Goal: Register for event/course

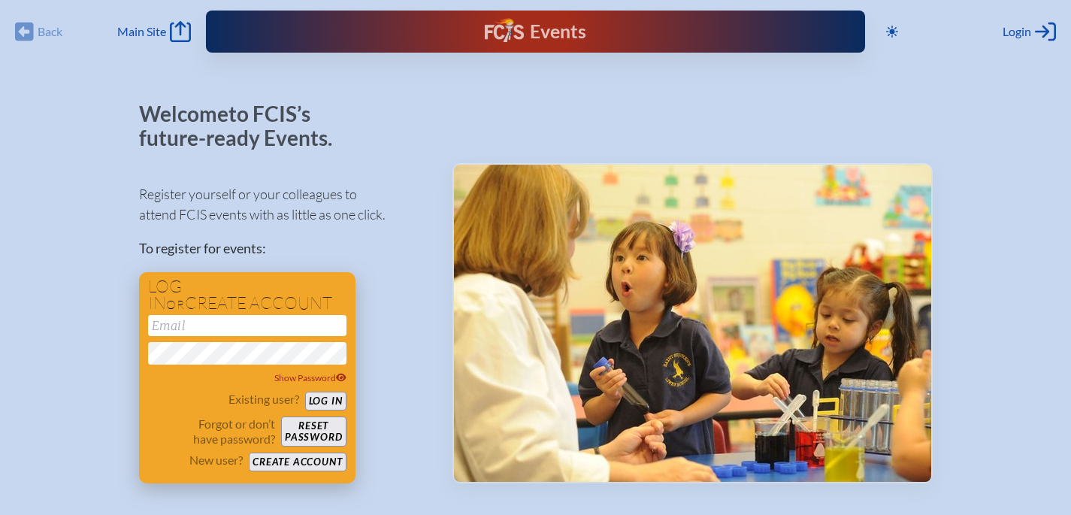
click at [308, 463] on button "Create account" at bounding box center [297, 461] width 97 height 19
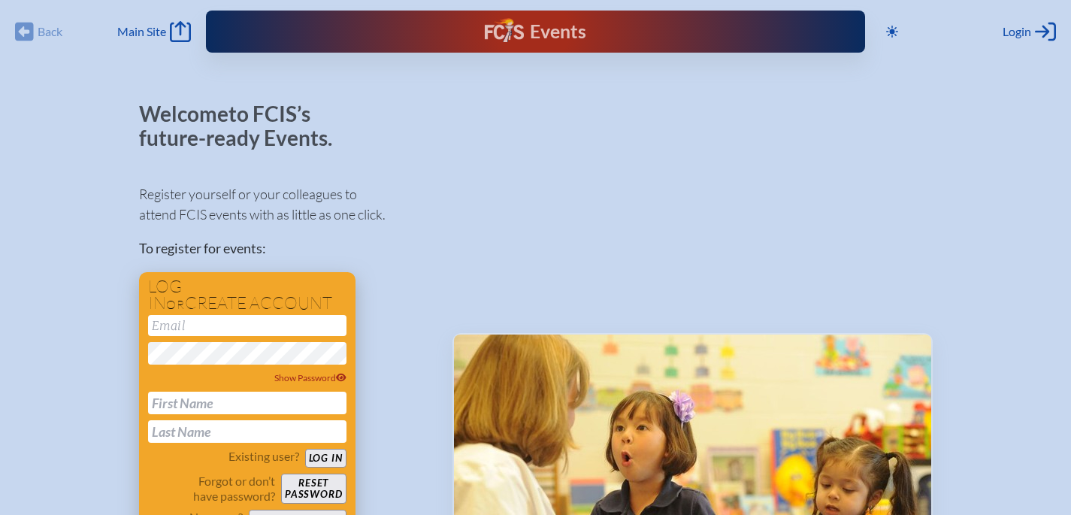
click at [203, 328] on input "email" at bounding box center [247, 325] width 198 height 21
type input "[EMAIL_ADDRESS][DOMAIN_NAME]"
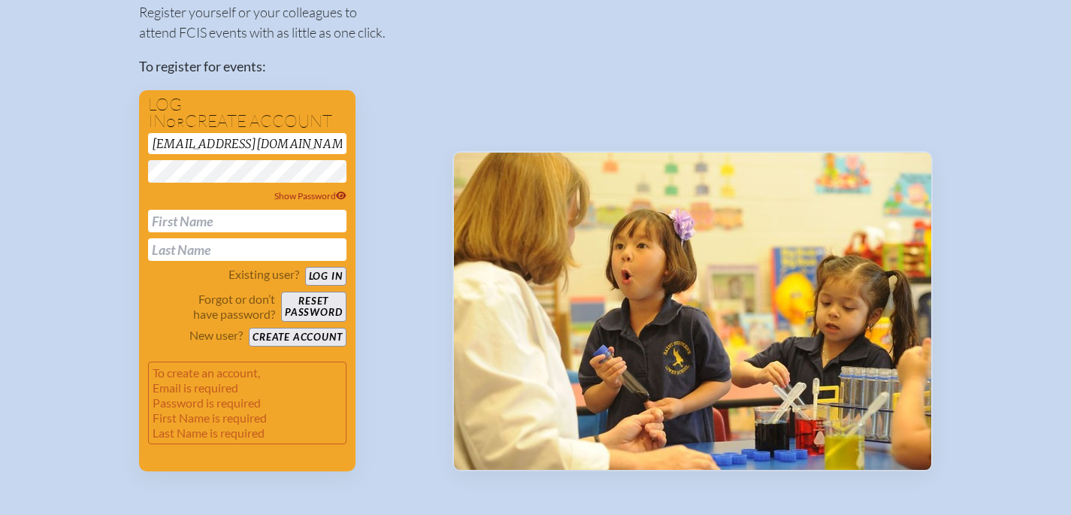
scroll to position [198, 0]
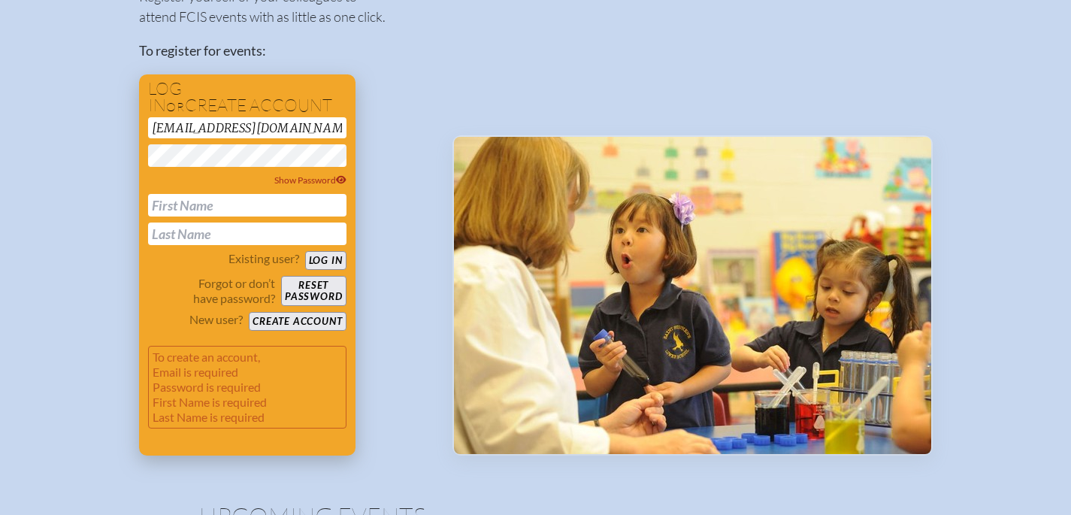
click at [255, 200] on input "text" at bounding box center [247, 205] width 198 height 23
type input "Nicole"
type input "Willi"
click at [314, 326] on button "Create account" at bounding box center [297, 321] width 97 height 19
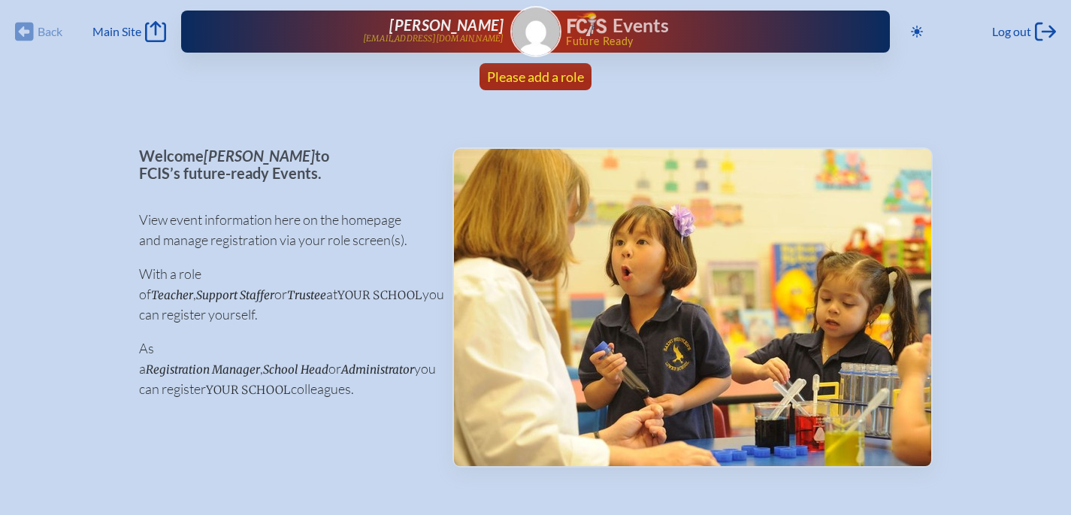
click at [546, 71] on span "Please add a role" at bounding box center [535, 76] width 97 height 17
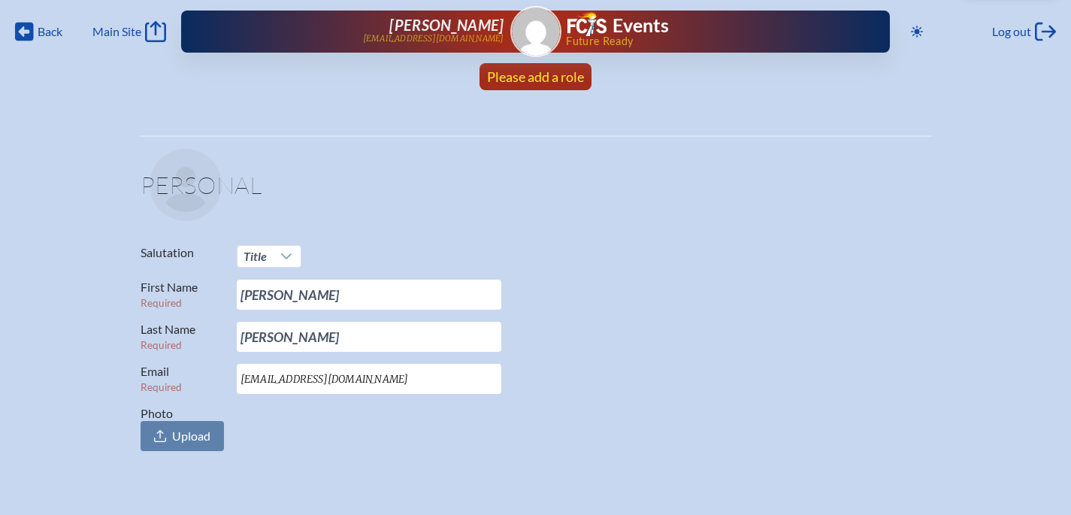
click at [559, 83] on span "Please add a role" at bounding box center [535, 76] width 97 height 17
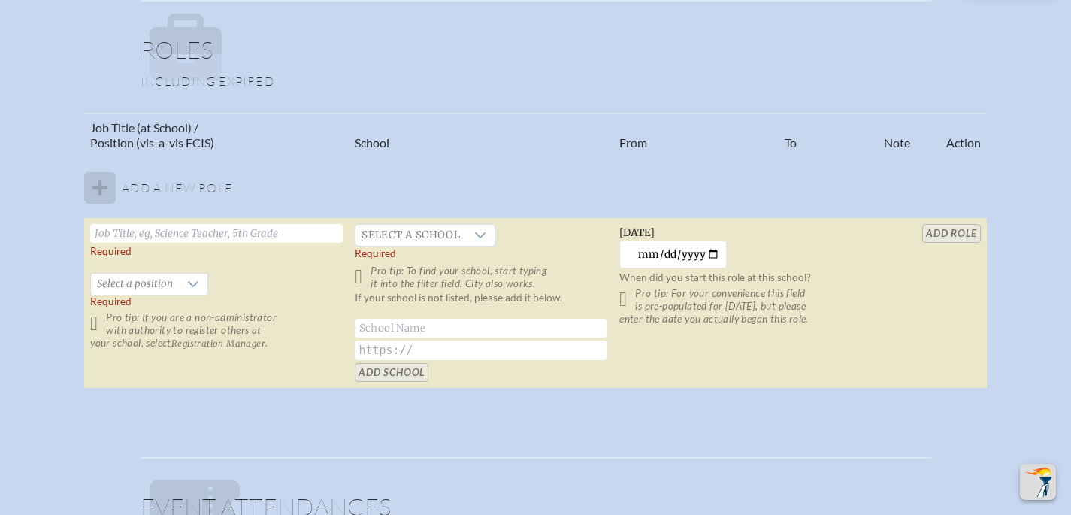
click at [166, 229] on input "text" at bounding box center [216, 233] width 252 height 19
type input "Director of Human Resources"
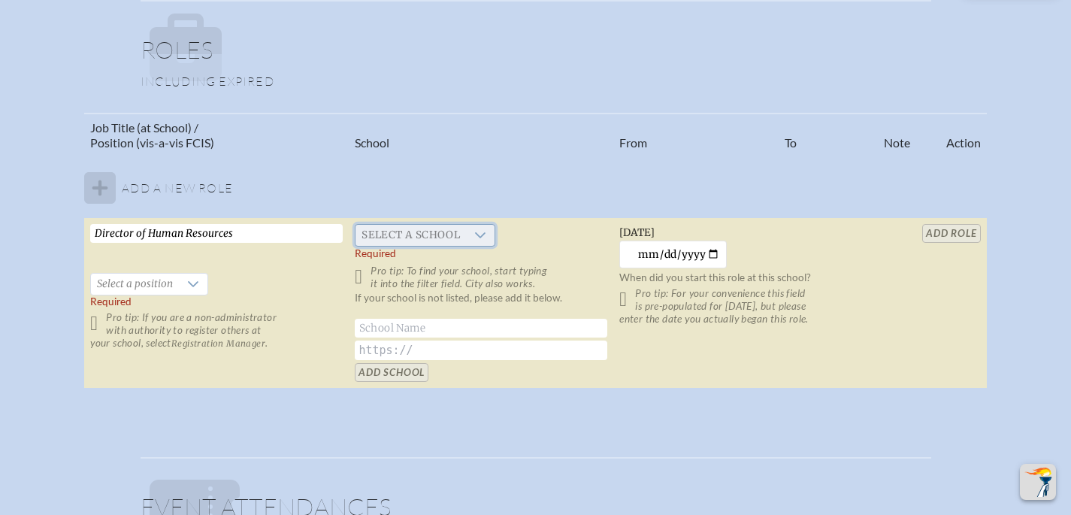
click at [430, 229] on span "Select a school" at bounding box center [410, 235] width 110 height 21
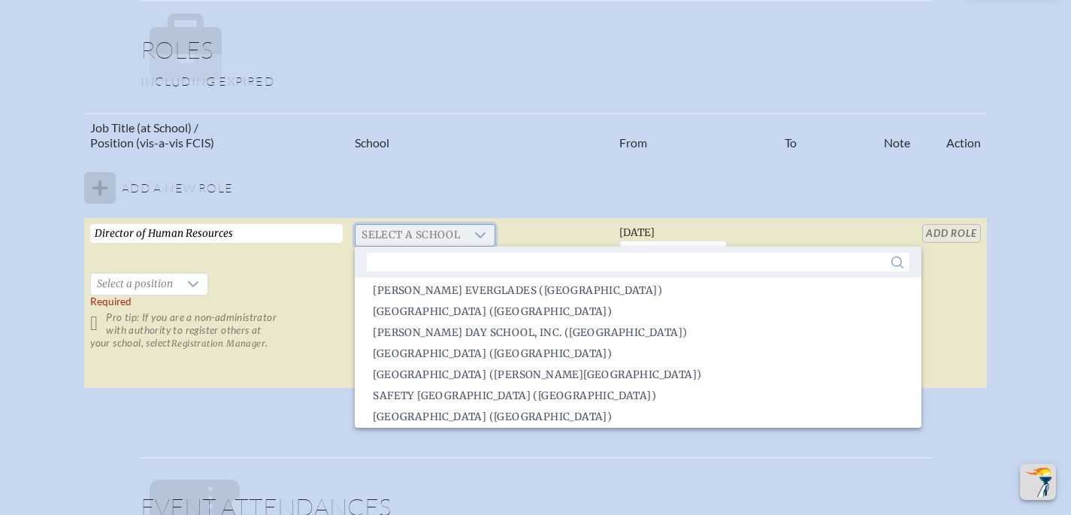
scroll to position [2780, 0]
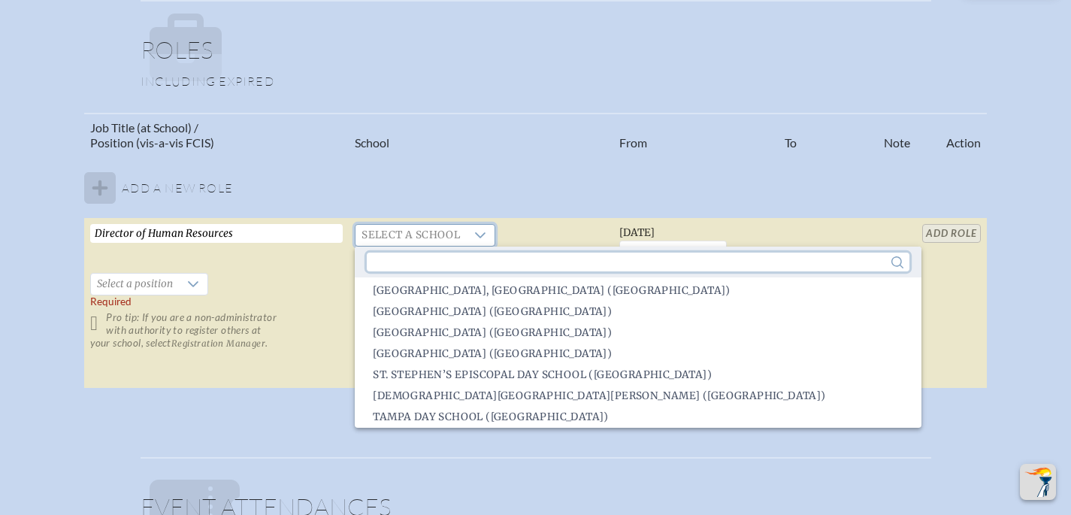
click at [407, 259] on input "text" at bounding box center [638, 261] width 542 height 19
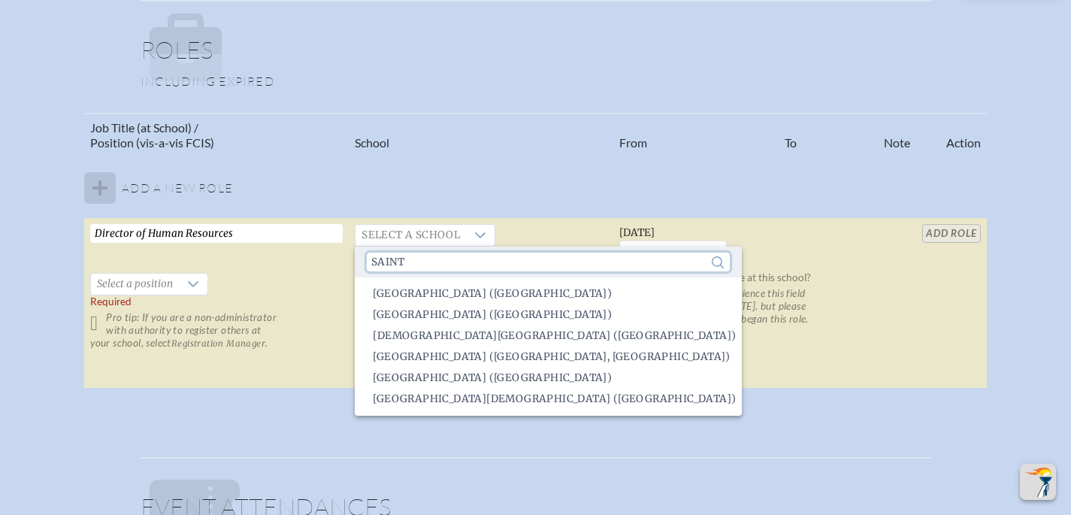
scroll to position [0, 0]
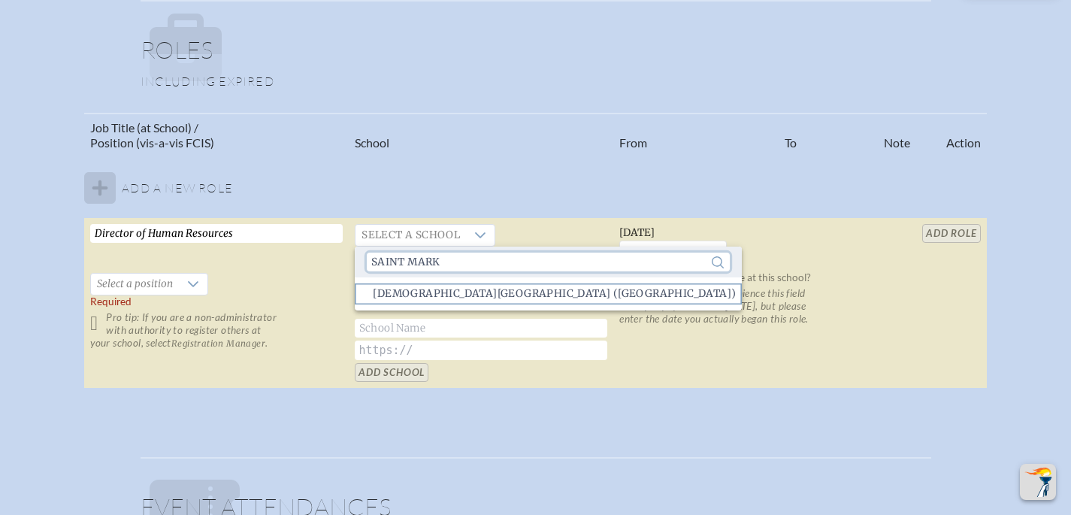
type input "Saint mark"
click at [476, 298] on span "[DEMOGRAPHIC_DATA][GEOGRAPHIC_DATA] ([GEOGRAPHIC_DATA])" at bounding box center [554, 293] width 363 height 15
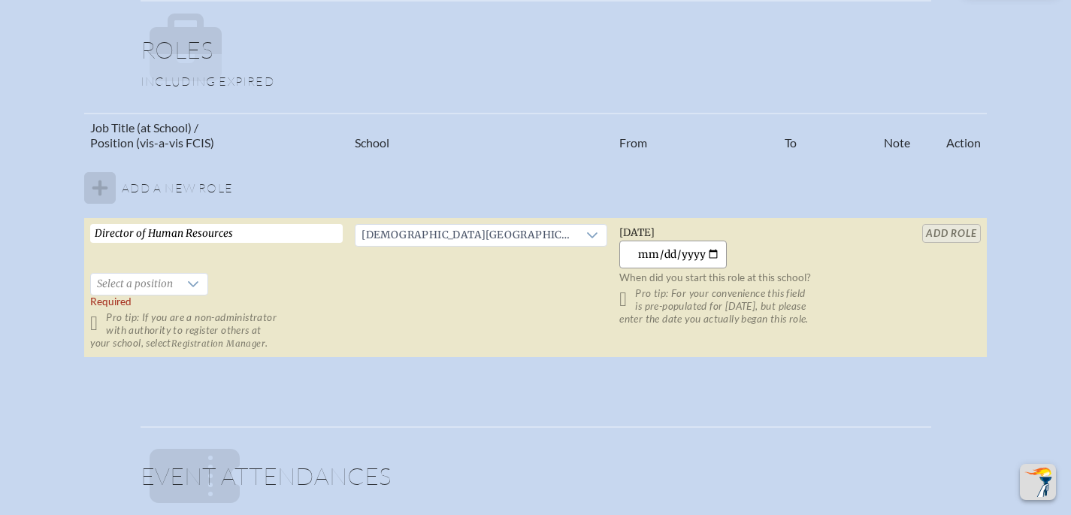
click at [700, 250] on input "[DATE]" at bounding box center [672, 254] width 107 height 28
click at [831, 247] on td "[DATE] [DATE] When did you start this role at this school? Pro tip: For your co…" at bounding box center [745, 288] width 265 height 140
click at [698, 254] on input "[DATE]" at bounding box center [672, 254] width 107 height 28
click at [639, 256] on input "[DATE]" at bounding box center [672, 254] width 107 height 28
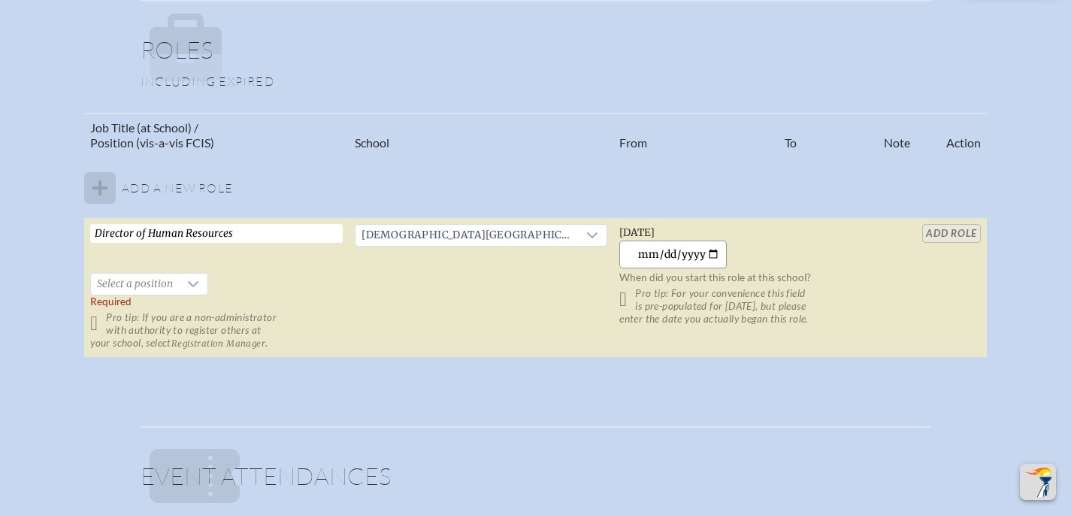
click at [662, 255] on input "[DATE]" at bounding box center [672, 254] width 107 height 28
click at [644, 252] on input "[DATE]" at bounding box center [672, 254] width 107 height 28
type input "[DATE]"
click at [570, 277] on td "[DEMOGRAPHIC_DATA][GEOGRAPHIC_DATA] ([GEOGRAPHIC_DATA])" at bounding box center [481, 288] width 265 height 140
click at [151, 282] on span "Select a position" at bounding box center [135, 284] width 88 height 21
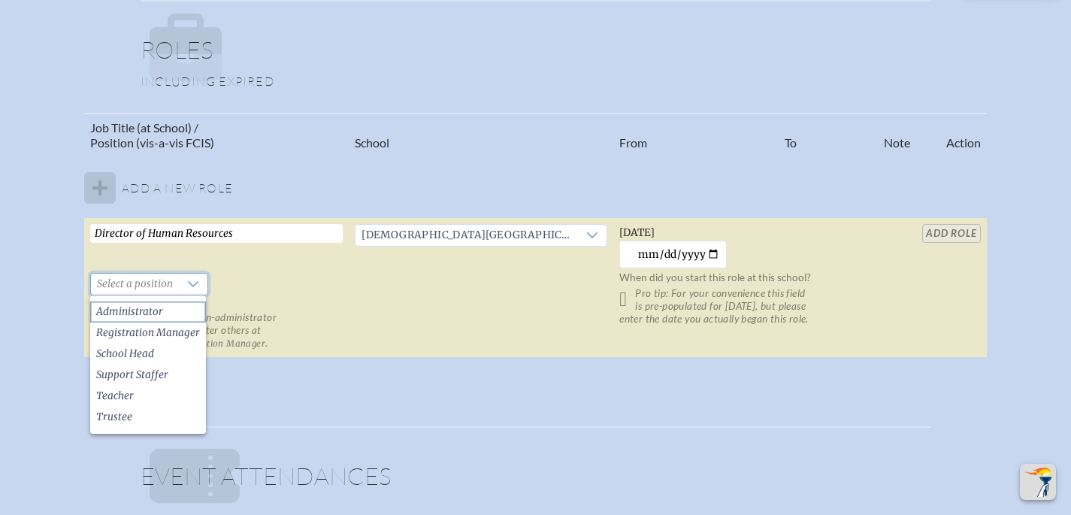
click at [150, 308] on li "Administrator" at bounding box center [148, 311] width 116 height 21
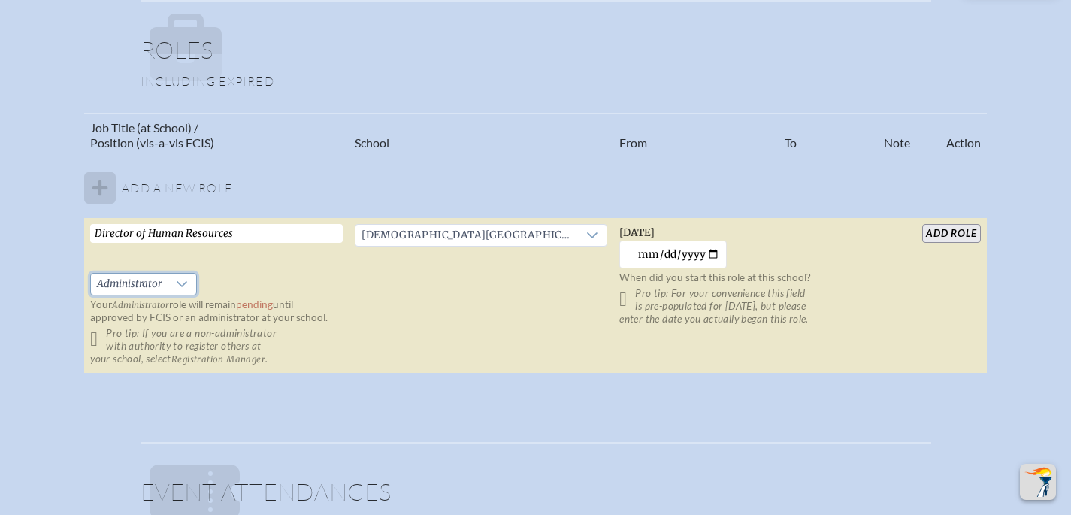
click at [950, 236] on input "add Role" at bounding box center [951, 233] width 58 height 19
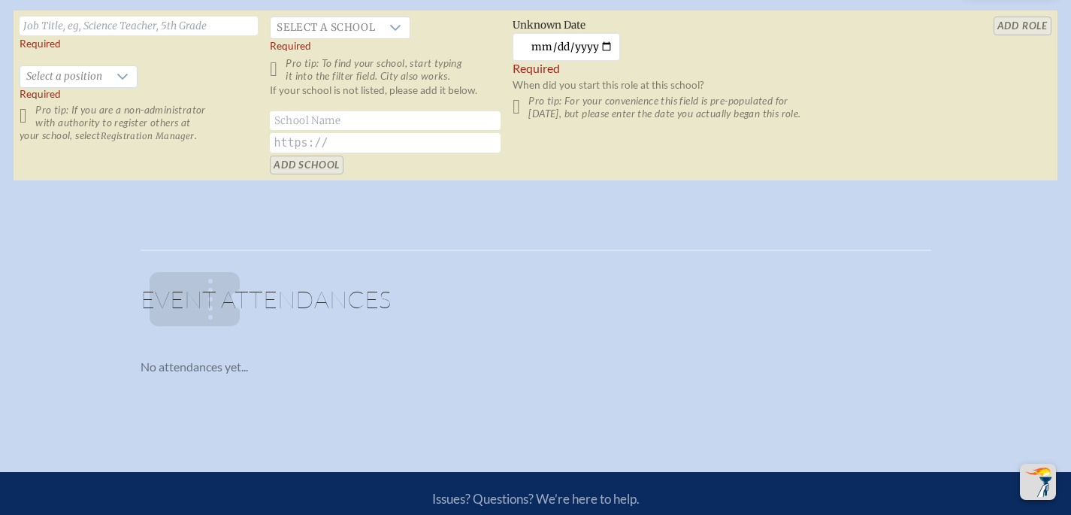
scroll to position [1223, 11]
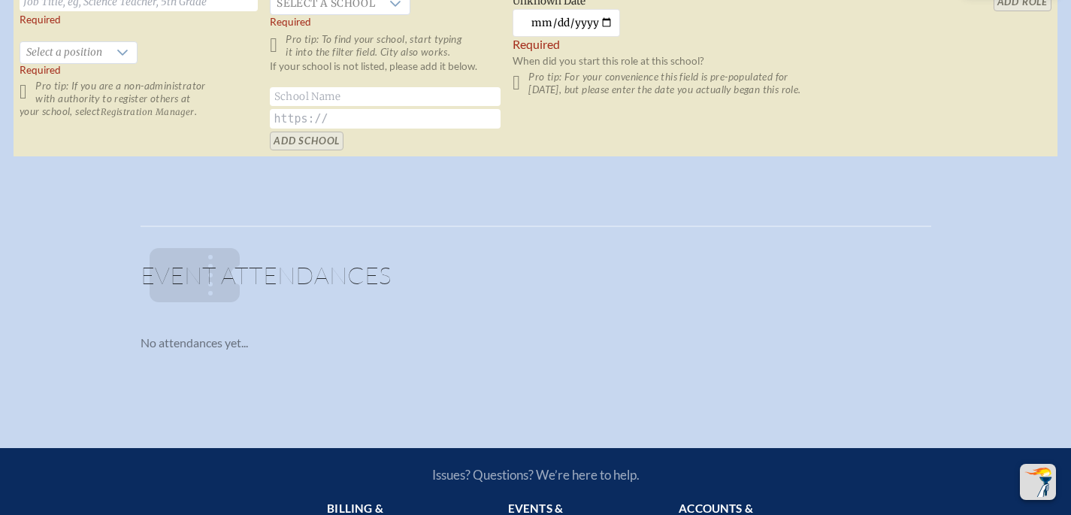
click at [322, 288] on p at bounding box center [541, 275] width 782 height 72
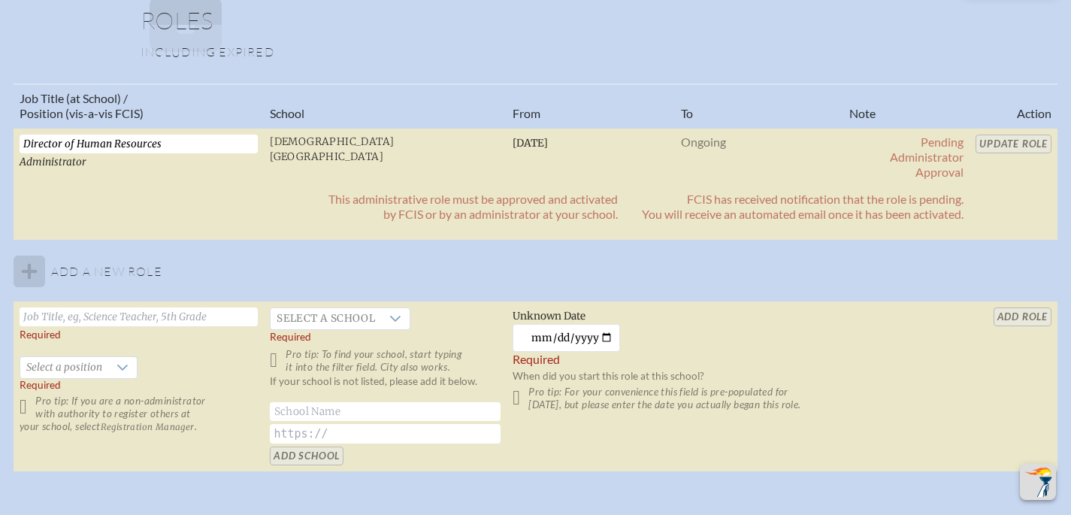
scroll to position [938, 11]
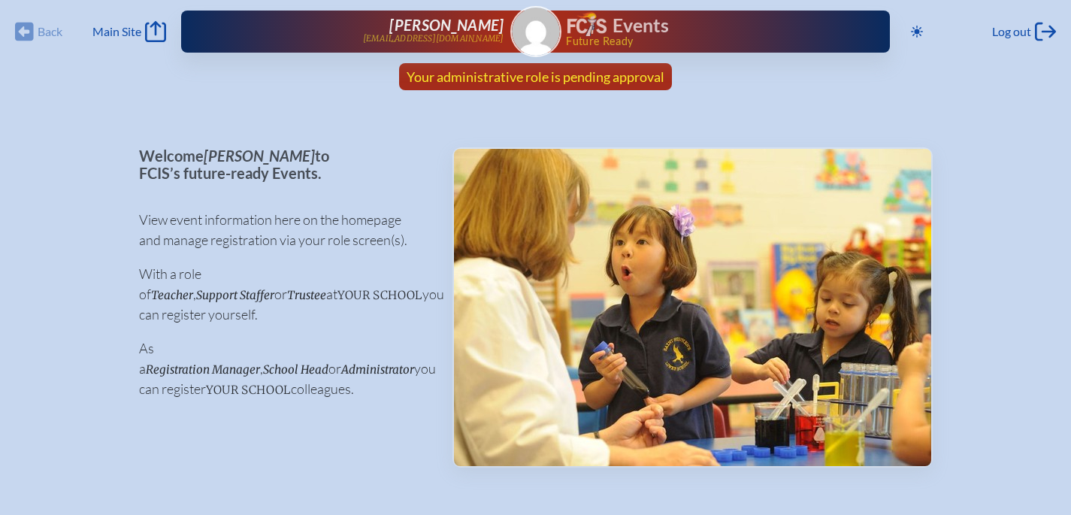
click at [596, 85] on link "Your administrative role is pending approval" at bounding box center [536, 76] width 270 height 27
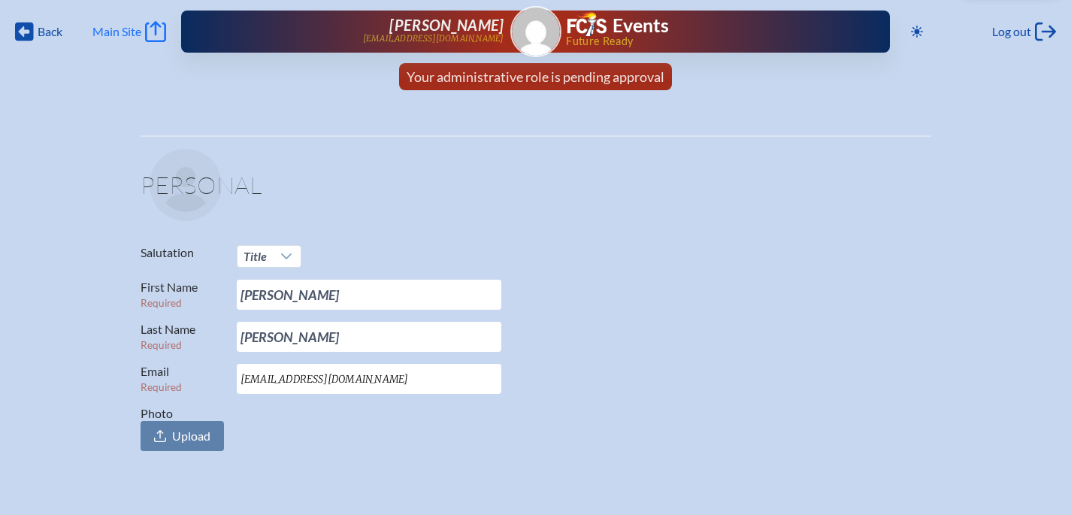
click at [129, 30] on span "Main Site" at bounding box center [116, 31] width 49 height 15
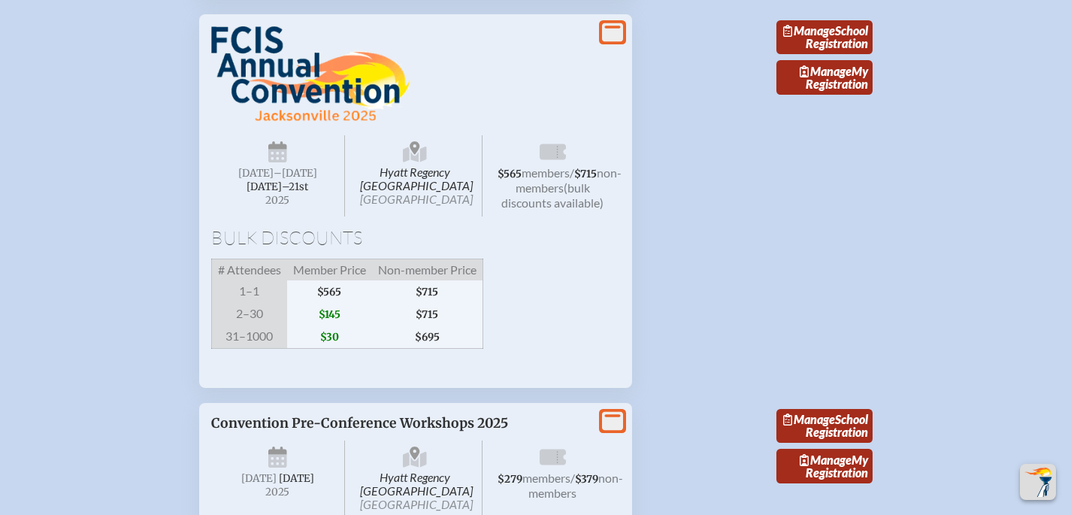
scroll to position [2582, 0]
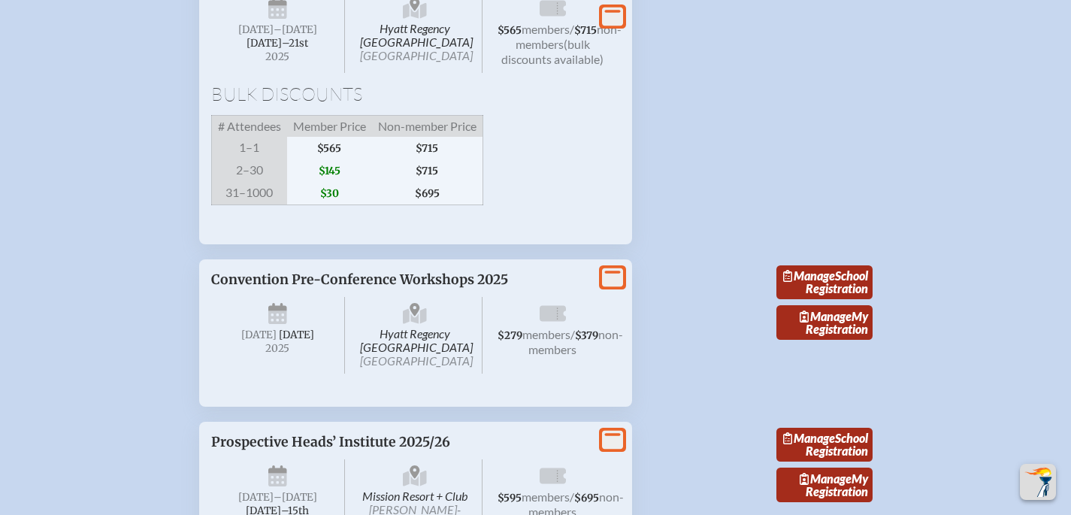
click at [573, 205] on div "Bulk Discounts # Attendees Member Price Non-member Price 1–1 $565 $715 2–30 $14…" at bounding box center [415, 145] width 409 height 120
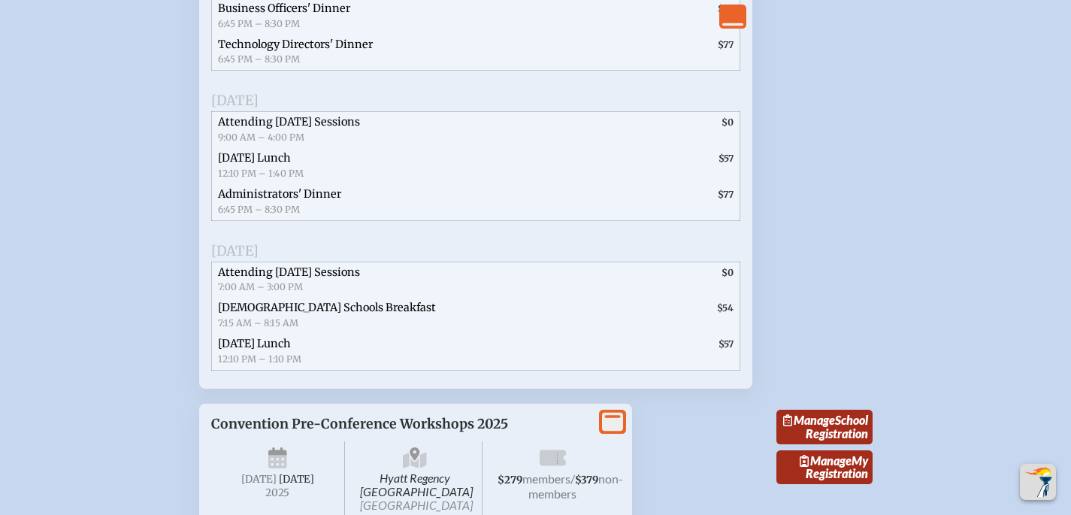
scroll to position [3145, 0]
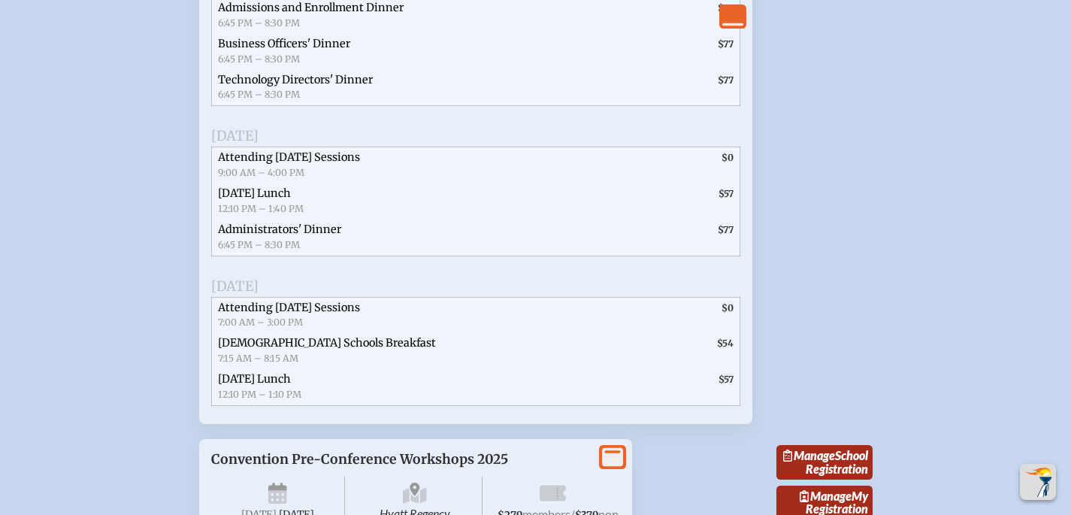
click at [597, 219] on span "$57" at bounding box center [612, 201] width 256 height 36
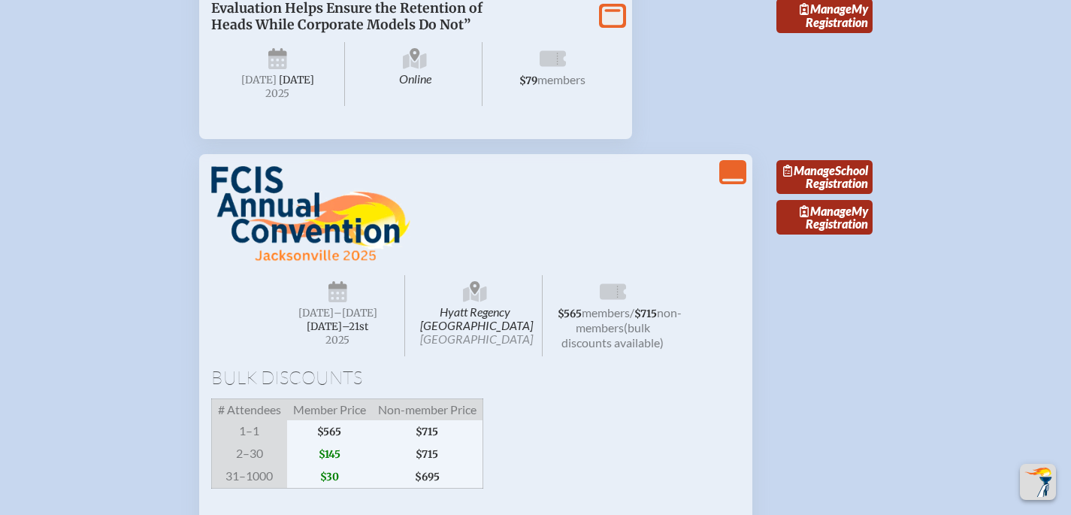
scroll to position [2303, 0]
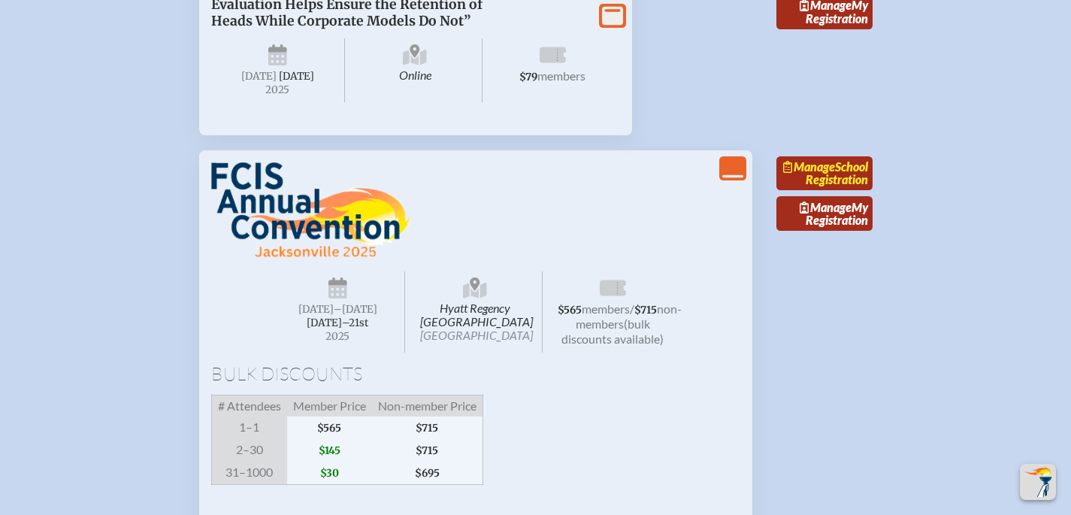
click at [842, 191] on link "Manage School Registration" at bounding box center [824, 173] width 96 height 35
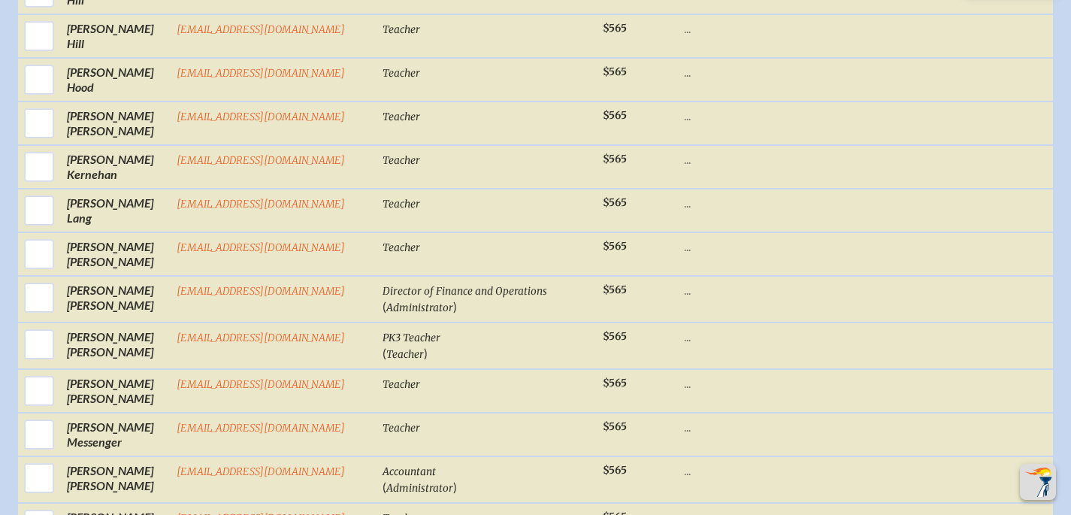
scroll to position [1560, 0]
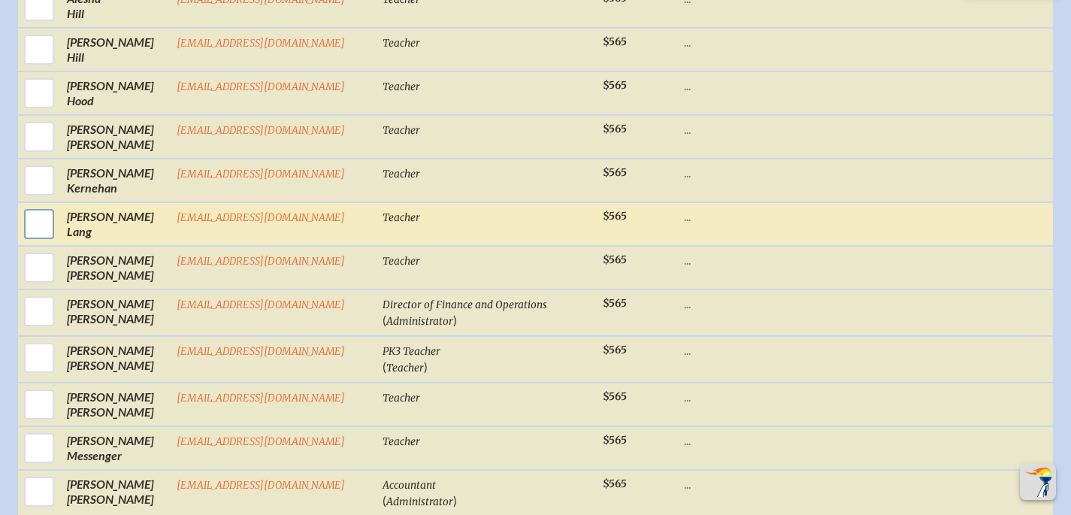
click at [39, 215] on input "checkbox" at bounding box center [39, 224] width 38 height 38
checkbox input "true"
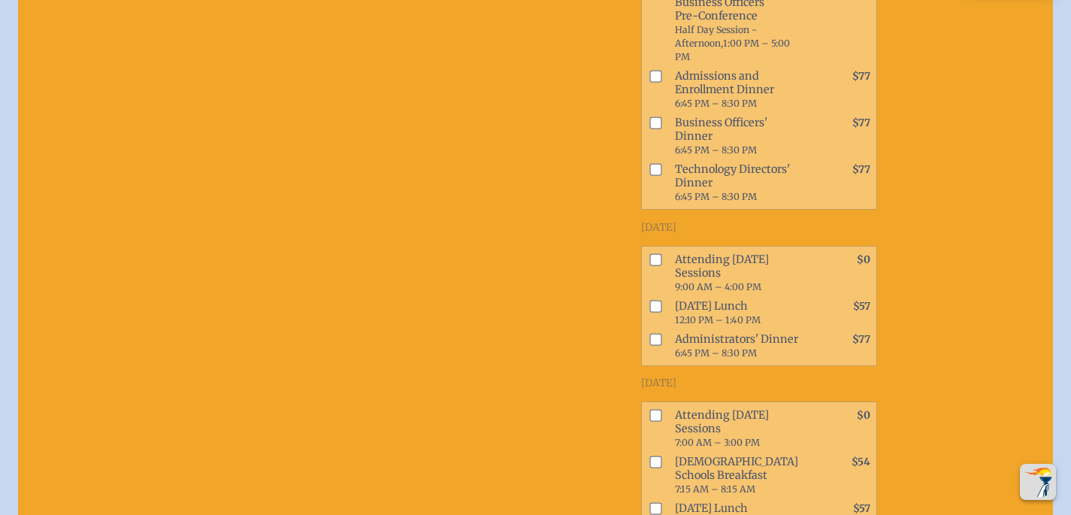
scroll to position [2186, 0]
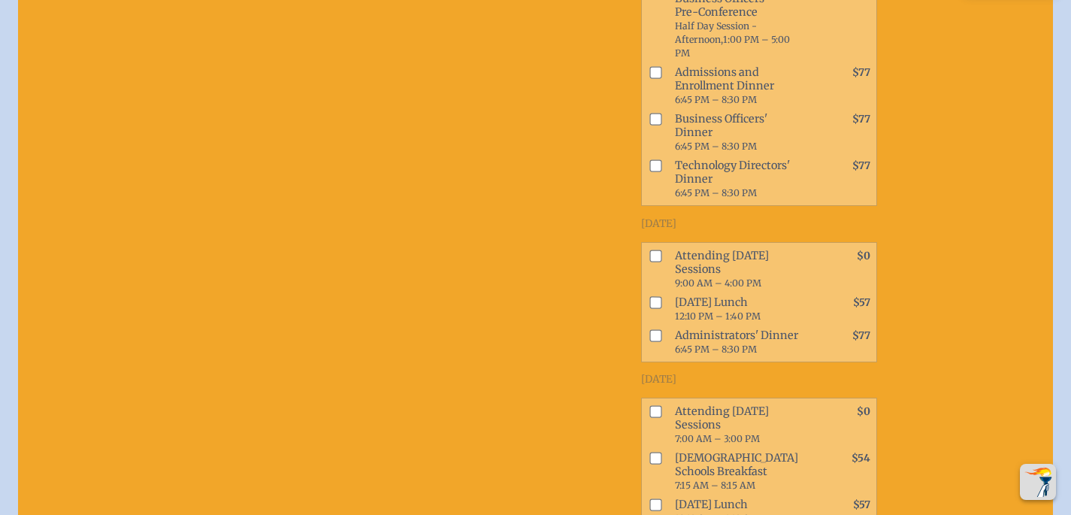
click at [642, 289] on li "Attending Thursday Sessions 9:00 AM – 4:00 PM $0" at bounding box center [759, 269] width 234 height 47
click at [649, 262] on input "checkbox" at bounding box center [655, 255] width 12 height 12
checkbox input "true"
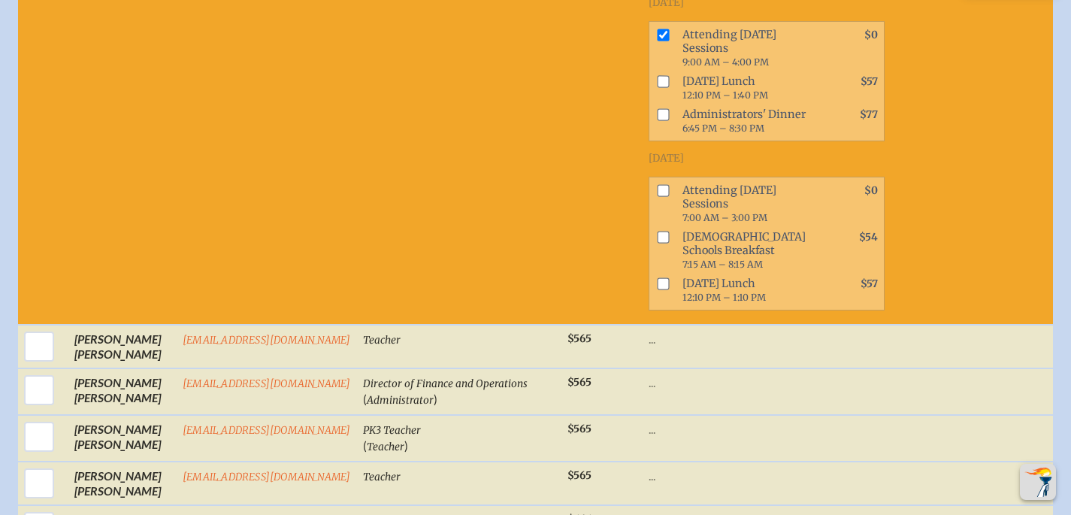
scroll to position [2414, 0]
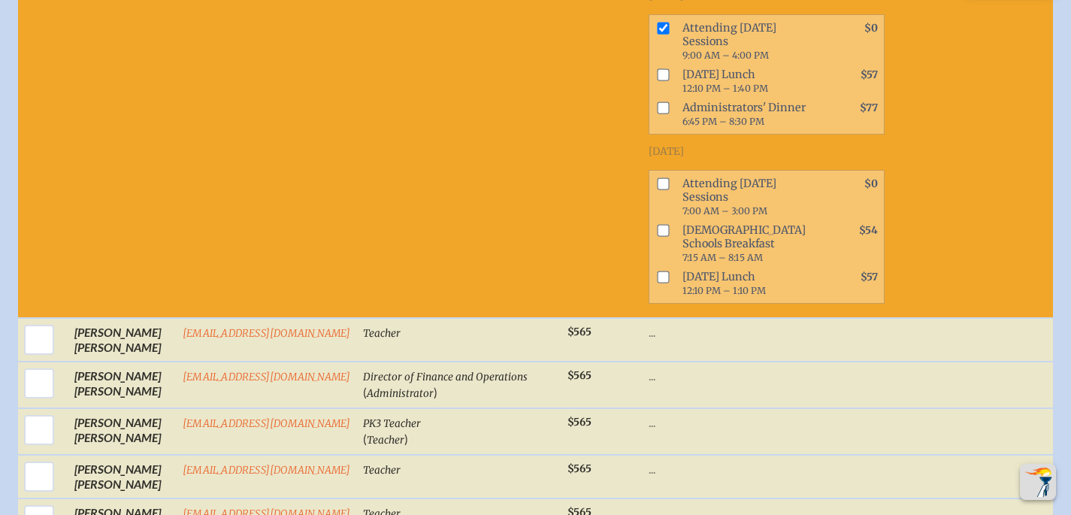
click at [657, 189] on input "checkbox" at bounding box center [663, 183] width 12 height 12
checkbox input "true"
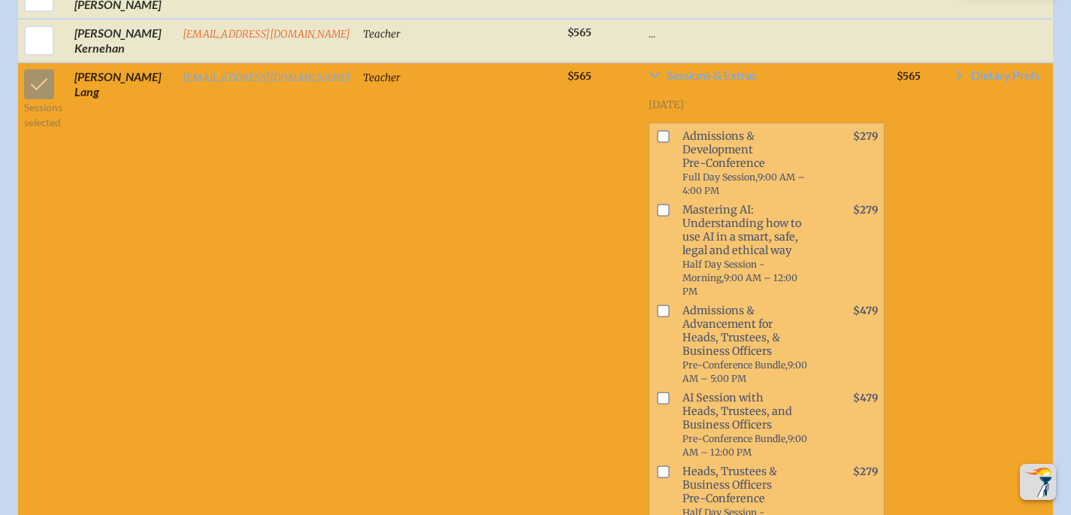
scroll to position [1545, 0]
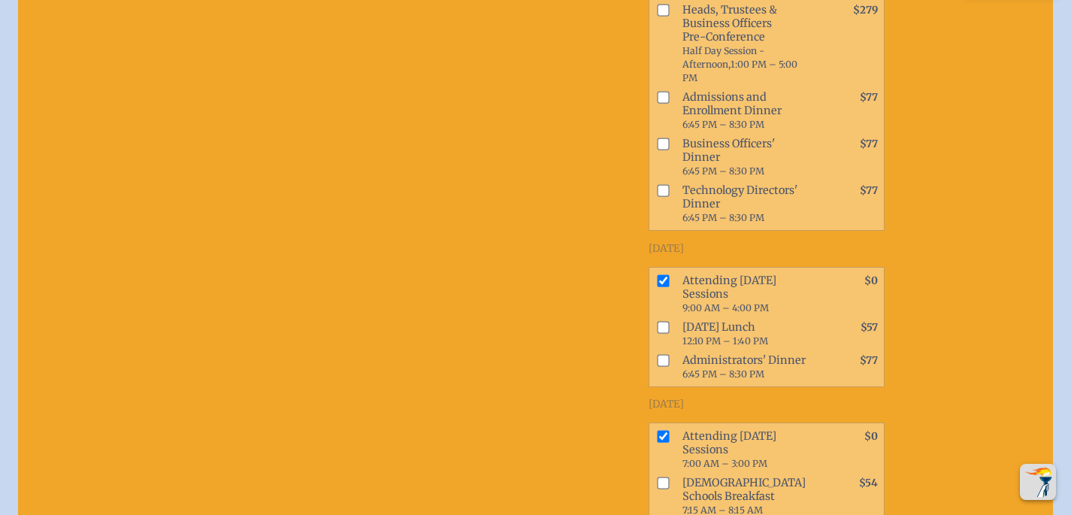
scroll to position [2165, 0]
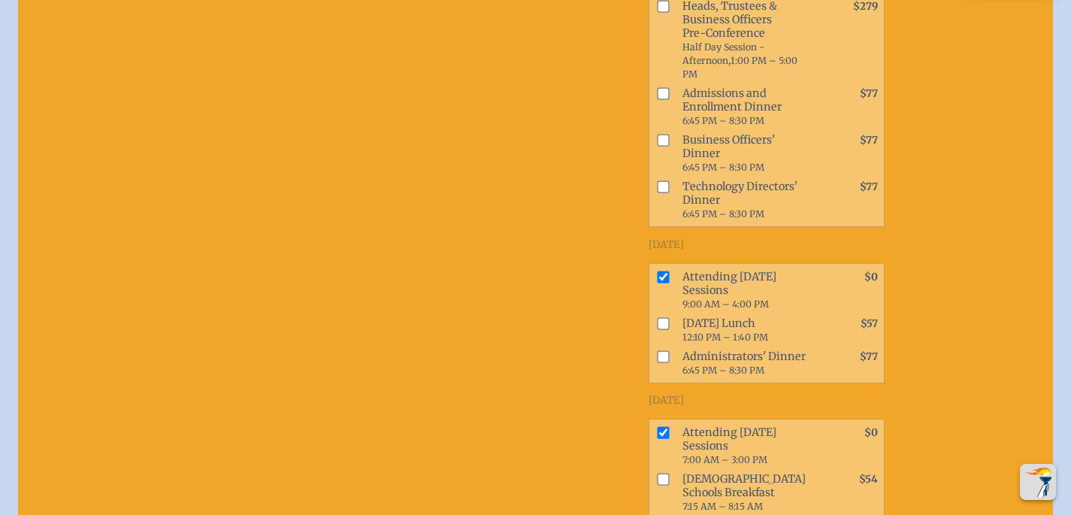
click at [657, 283] on input "checkbox" at bounding box center [663, 277] width 12 height 12
checkbox input "false"
click at [649, 467] on span at bounding box center [659, 445] width 21 height 47
click at [657, 438] on input "checkbox" at bounding box center [663, 432] width 12 height 12
checkbox input "false"
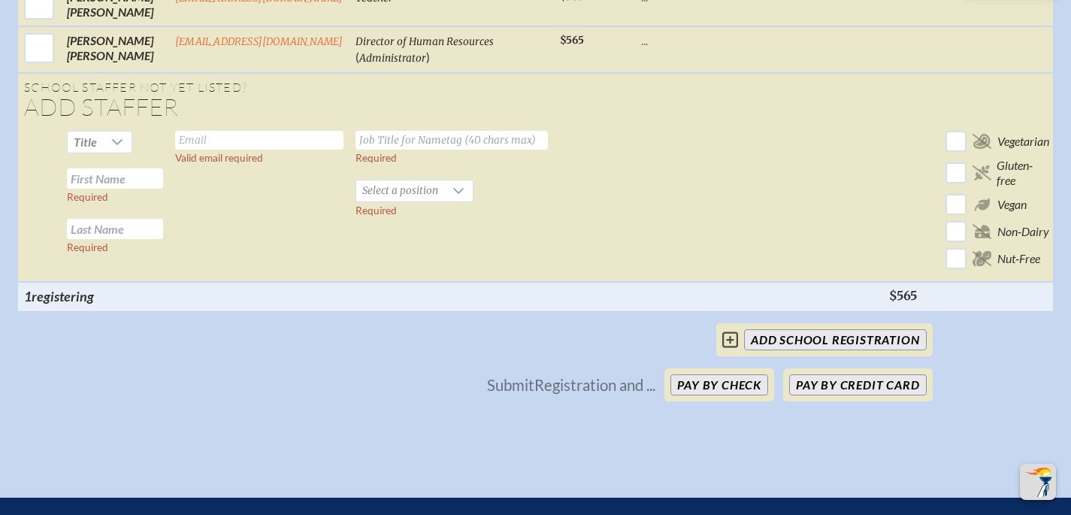
scroll to position [3655, 0]
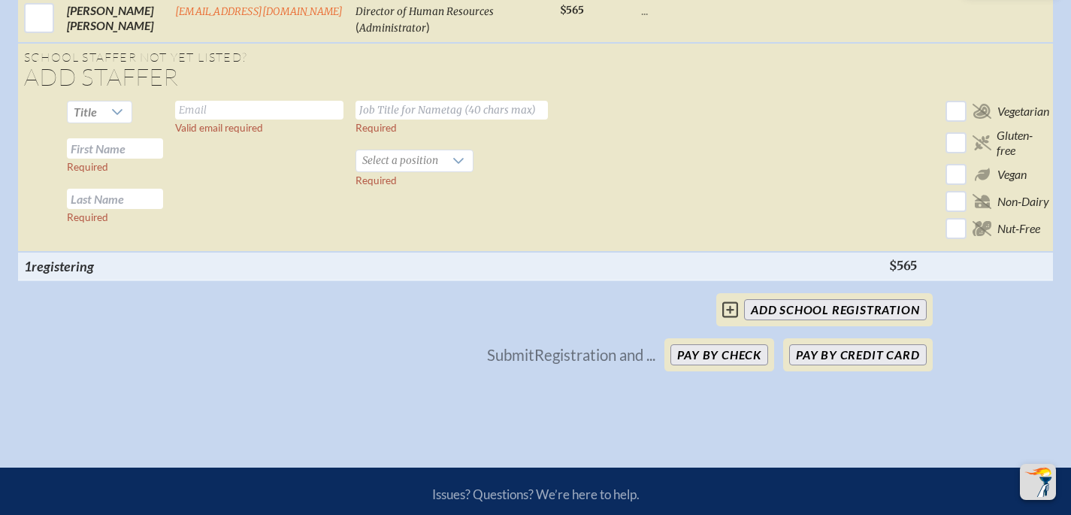
click at [213, 112] on input "text" at bounding box center [259, 110] width 168 height 19
type input "cdissette@saintmarks.com"
click at [388, 115] on input "text" at bounding box center [451, 110] width 192 height 19
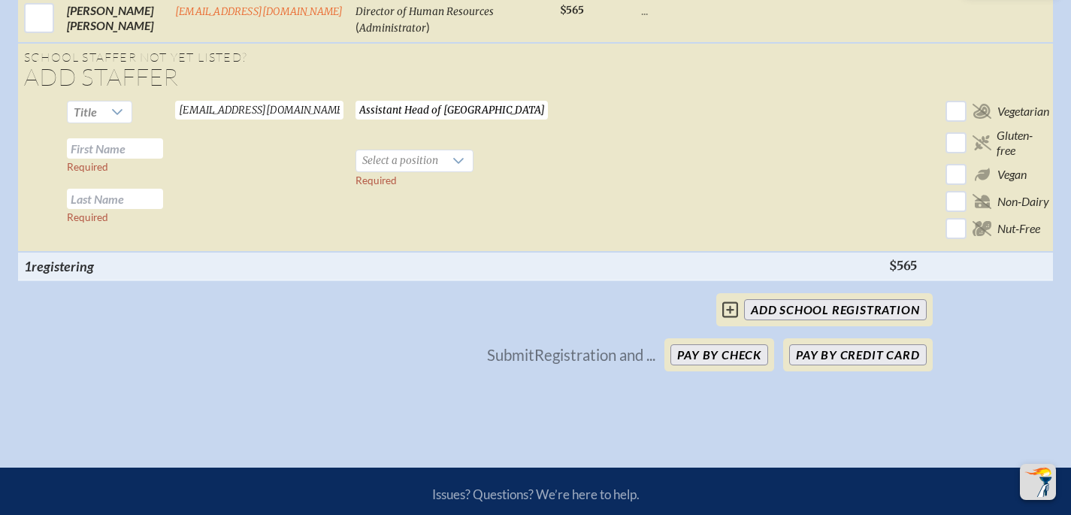
type input "Assistant Head of Lower School"
click at [130, 147] on input "text" at bounding box center [115, 148] width 96 height 20
type input "Caroline"
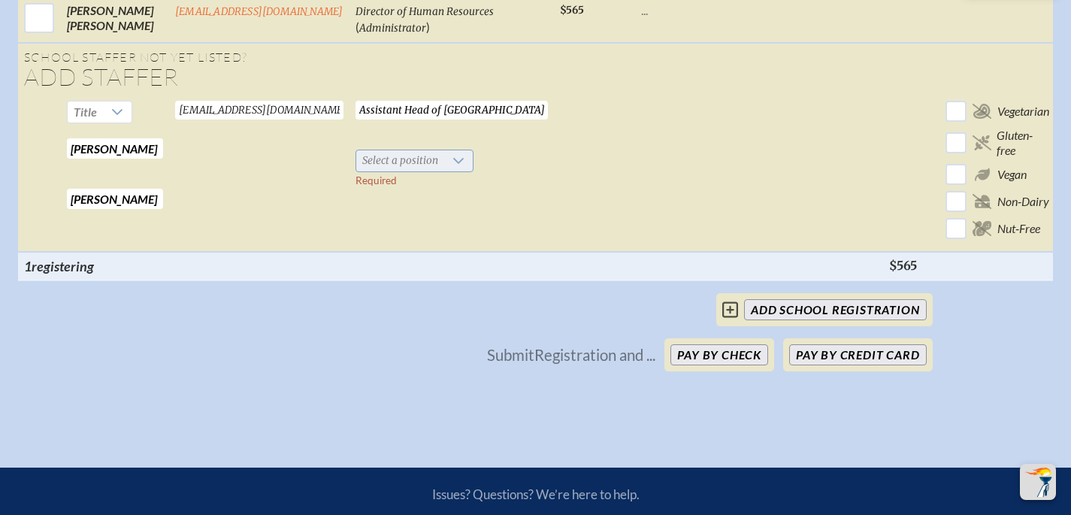
type input "Dissette"
click at [369, 159] on span "Select a position" at bounding box center [400, 160] width 88 height 21
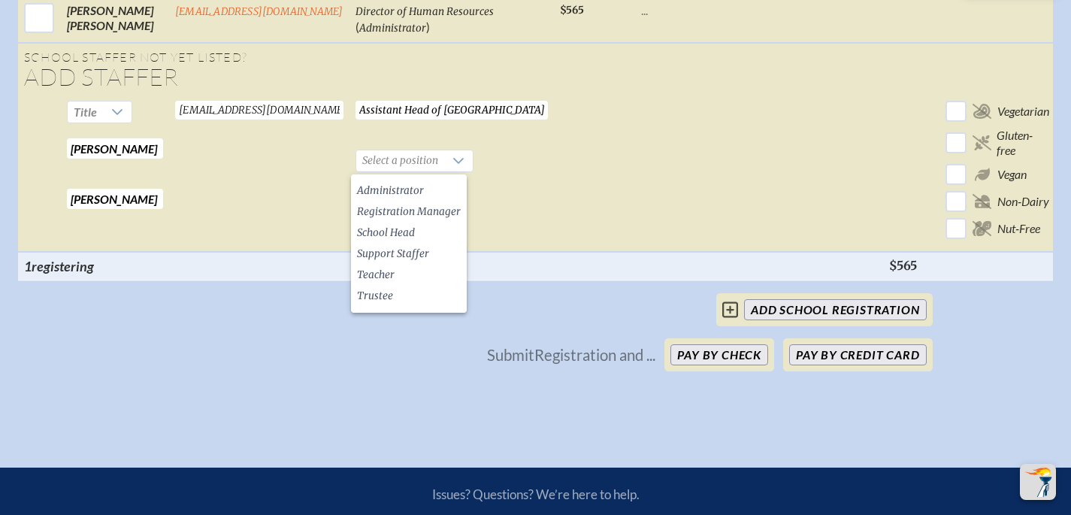
click at [548, 182] on td "Assistant Head of Lower School Required Select a position Required" at bounding box center [451, 173] width 204 height 157
click at [416, 186] on span "Administrator" at bounding box center [390, 190] width 67 height 15
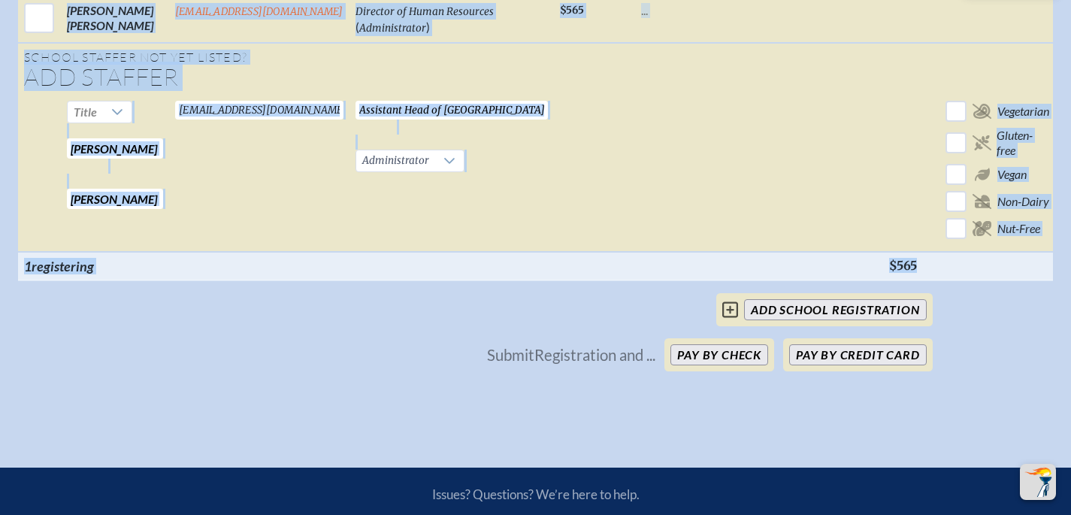
drag, startPoint x: 658, startPoint y: 308, endPoint x: 842, endPoint y: 298, distance: 183.6
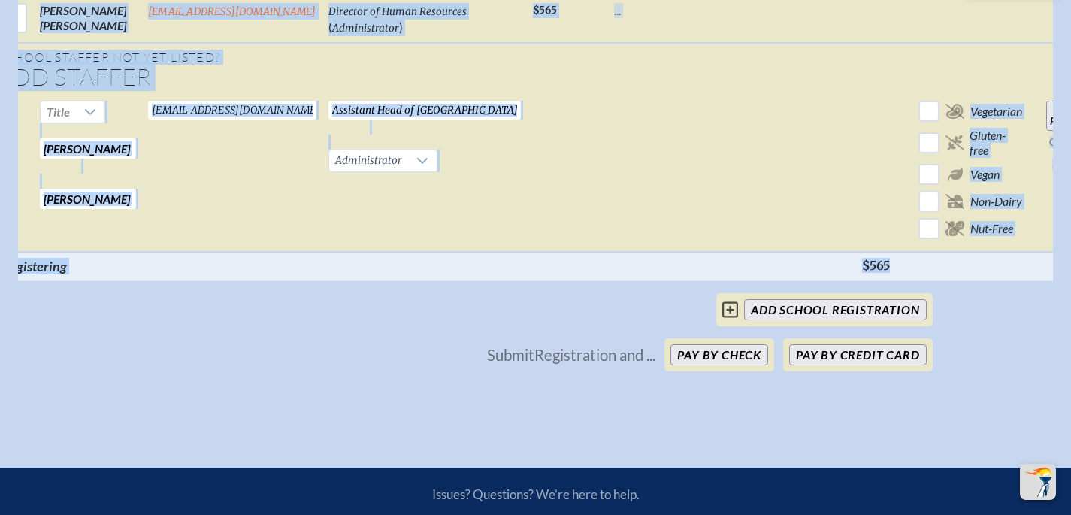
click at [1046, 118] on input "Add Person" at bounding box center [1070, 116] width 48 height 30
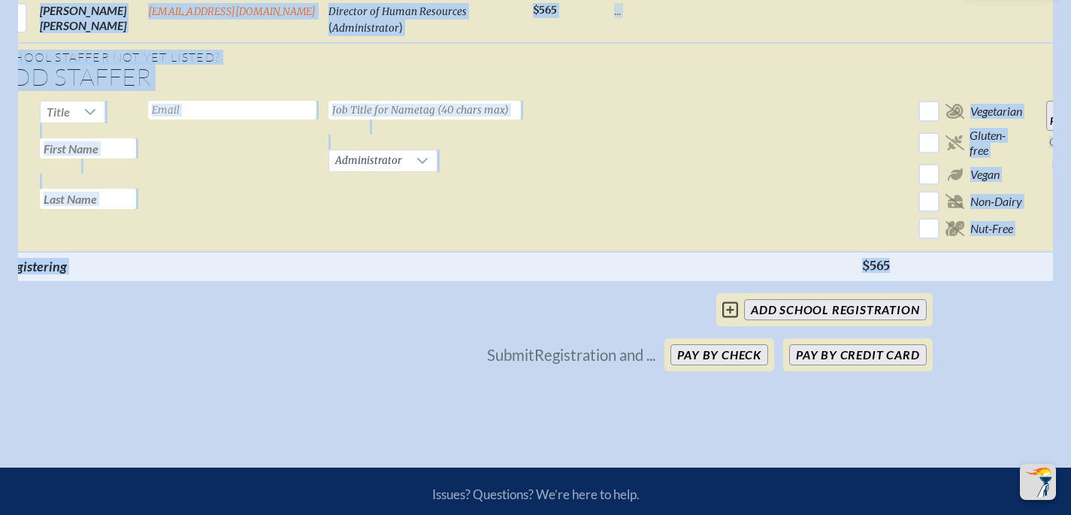
checkbox input "false"
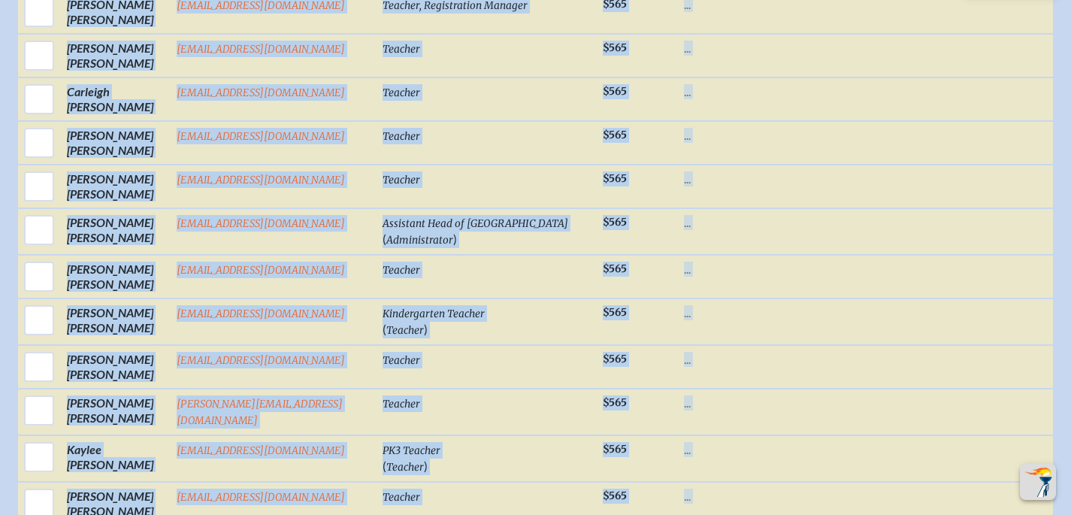
scroll to position [902, 0]
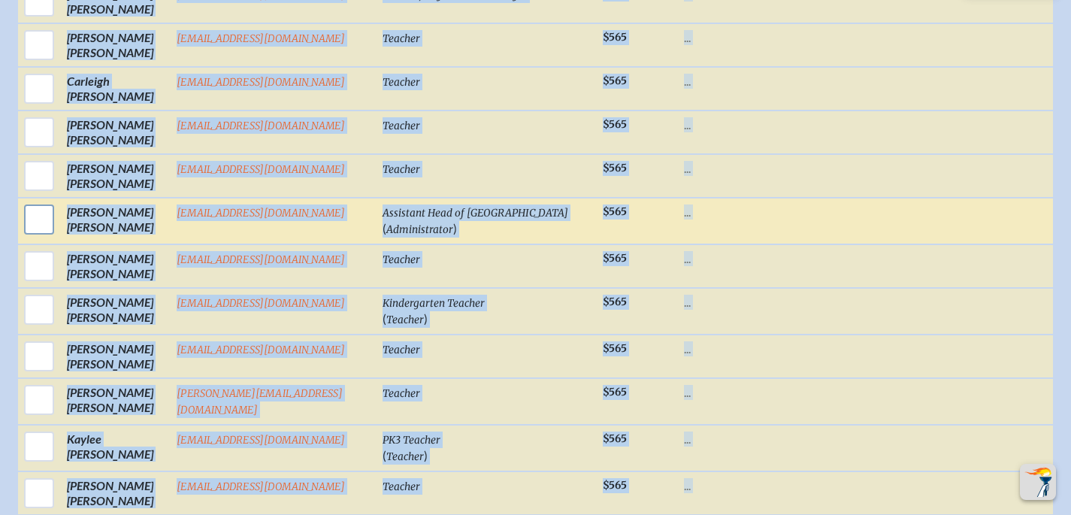
click at [32, 222] on input "checkbox" at bounding box center [39, 220] width 38 height 38
checkbox input "true"
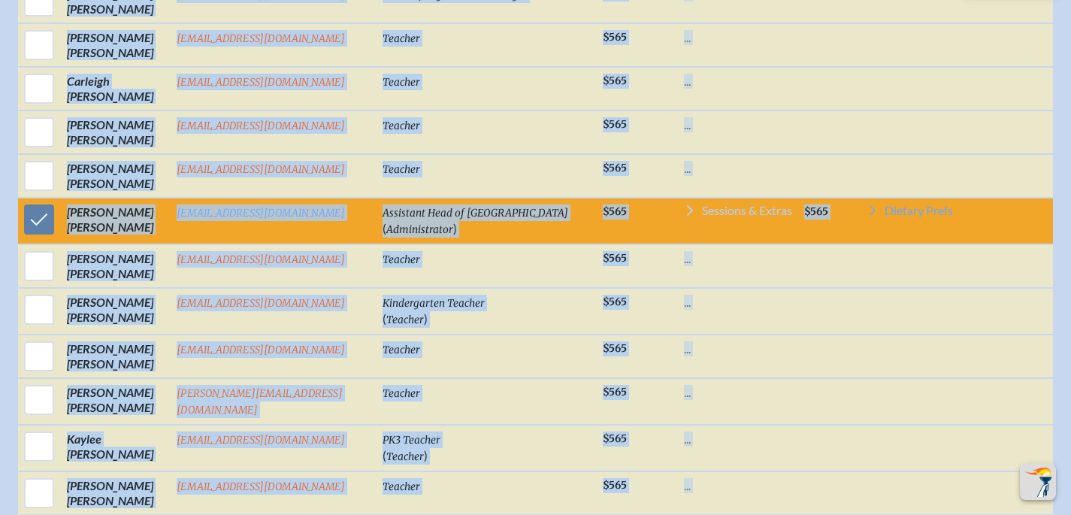
click at [710, 213] on span "Sessions & Extras" at bounding box center [747, 210] width 90 height 12
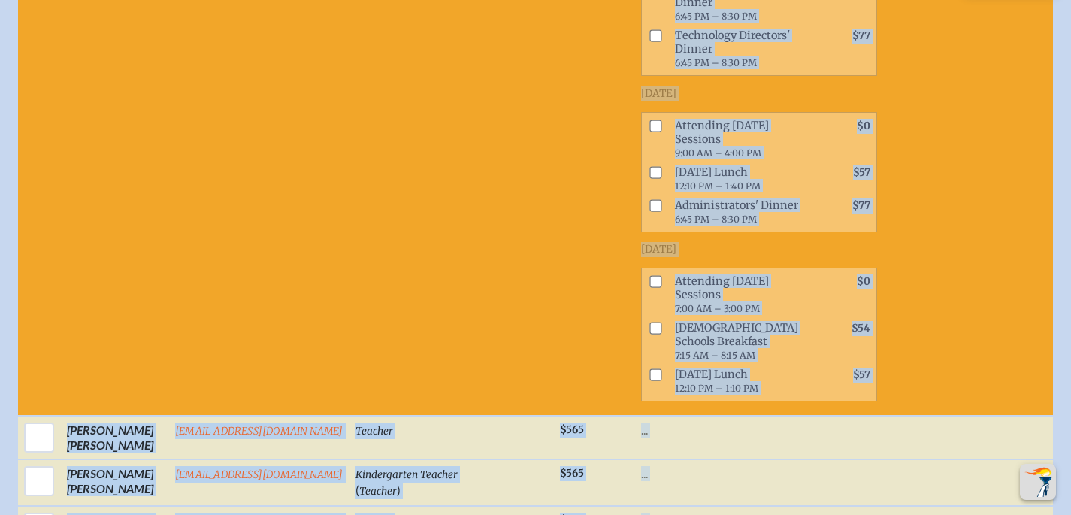
scroll to position [1656, 0]
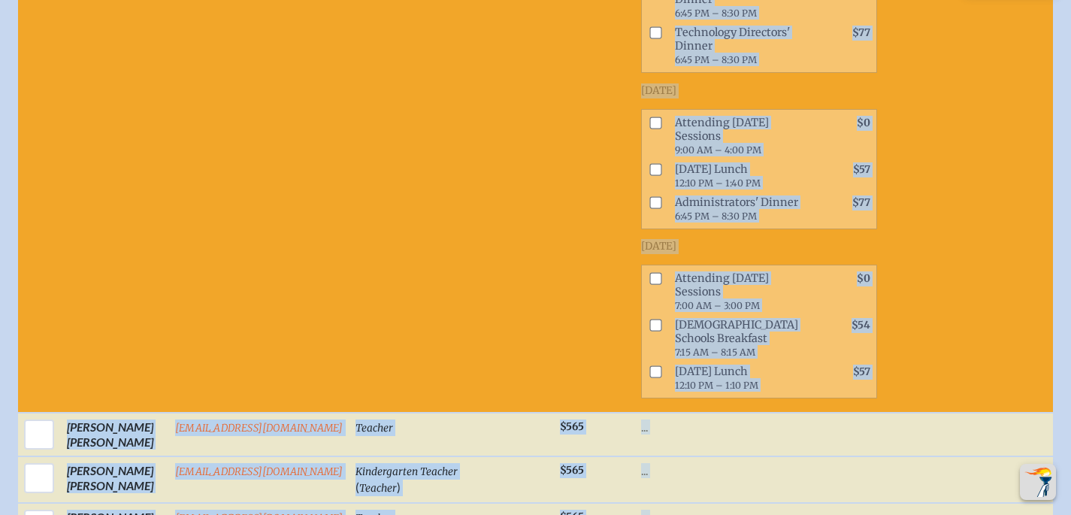
click at [649, 129] on input "checkbox" at bounding box center [655, 122] width 12 height 12
checkbox input "true"
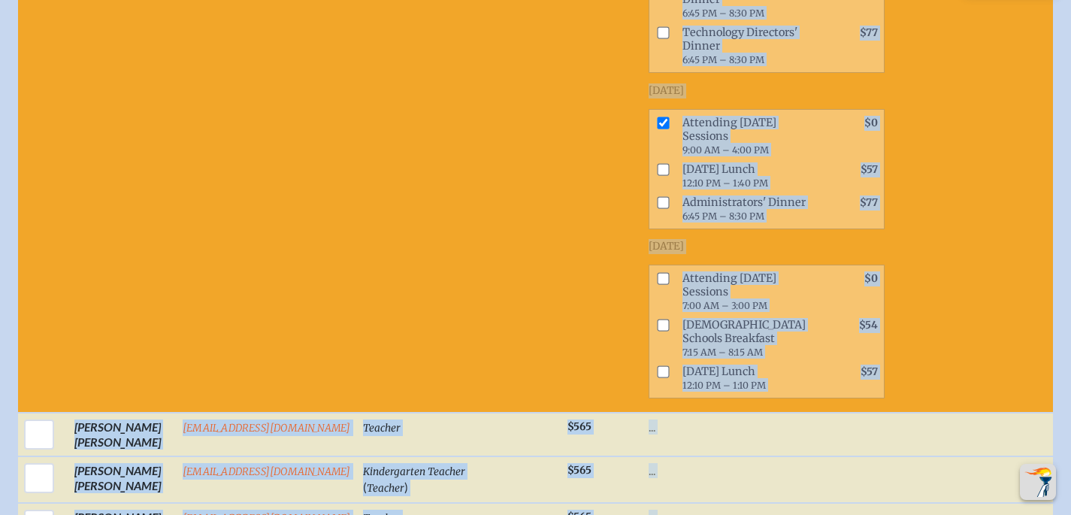
click at [657, 284] on input "checkbox" at bounding box center [663, 278] width 12 height 12
checkbox input "true"
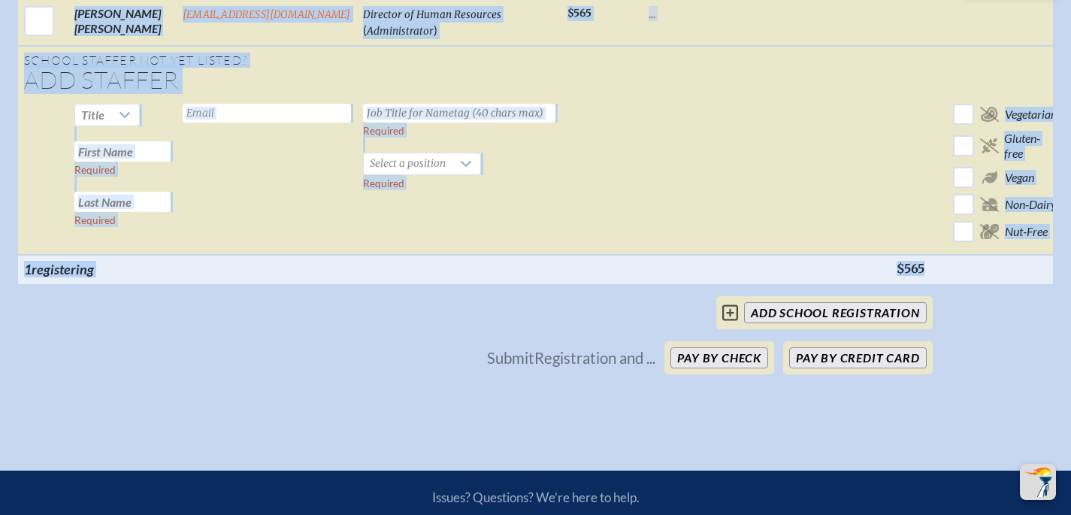
scroll to position [3706, 0]
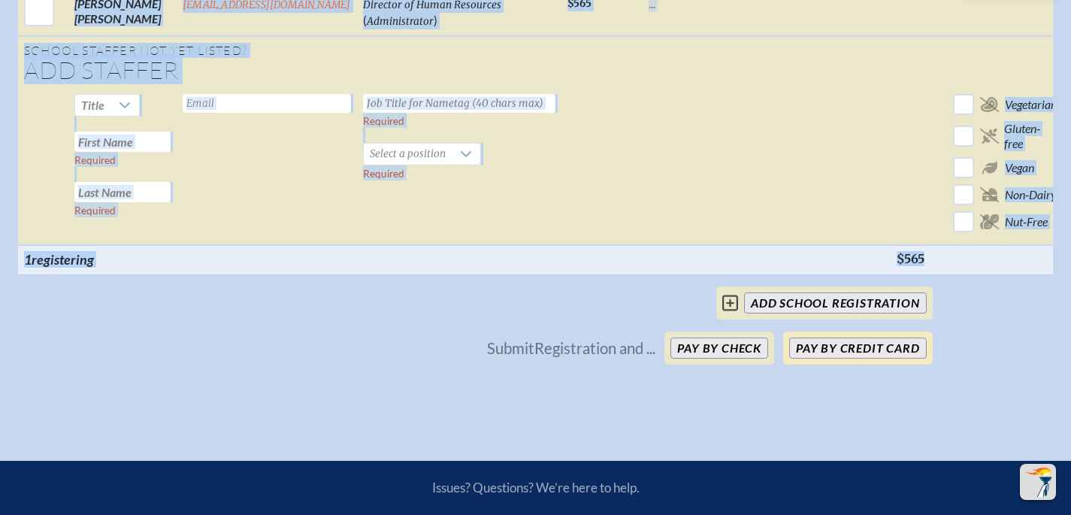
click at [848, 358] on button "Pay by Credit Card" at bounding box center [857, 347] width 137 height 21
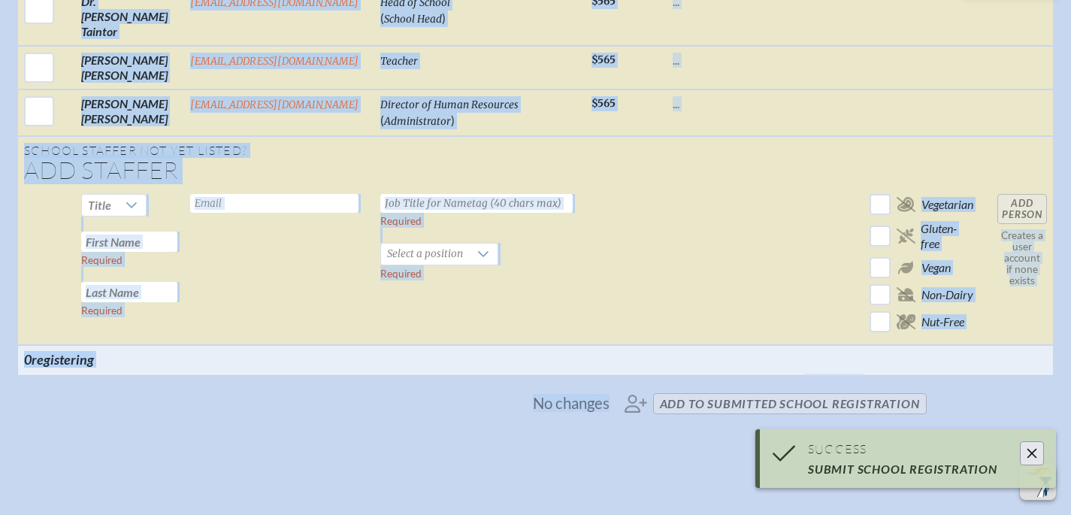
scroll to position [2803, 0]
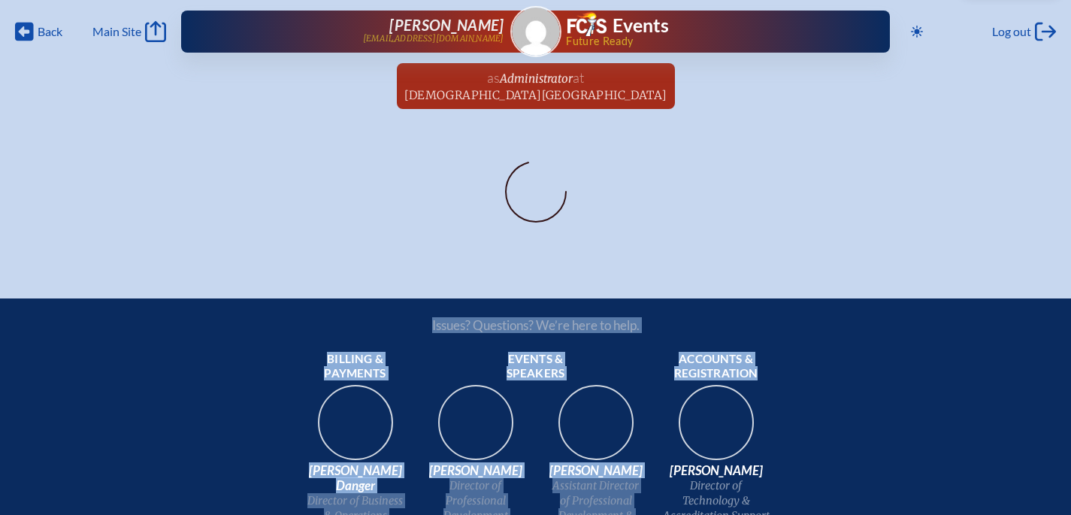
drag, startPoint x: 603, startPoint y: 124, endPoint x: 840, endPoint y: 384, distance: 351.6
click at [840, 384] on div "Back Back Main Site Main Site Toggle to Dark Mode Log out Log out [PERSON_NAME]…" at bounding box center [535, 396] width 1071 height 792
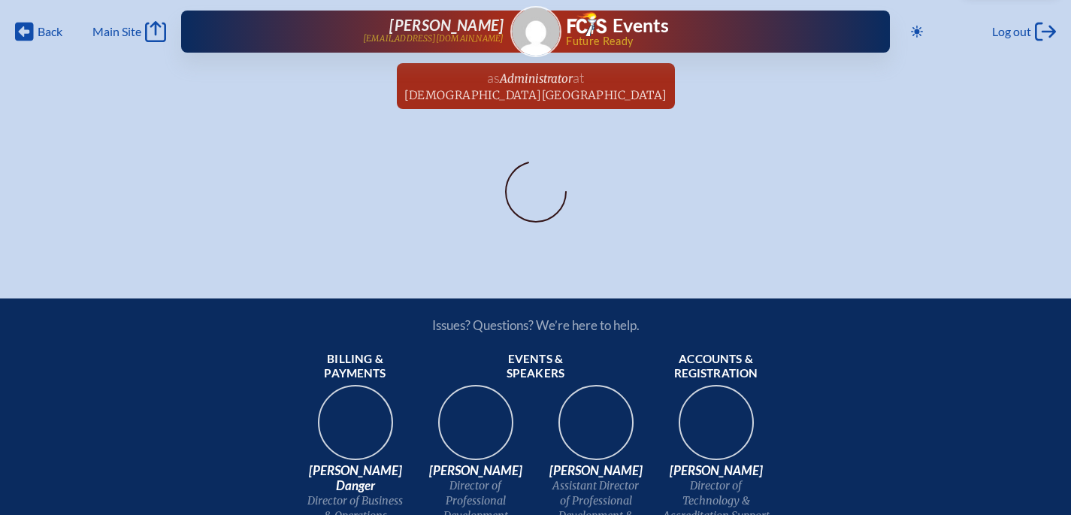
click at [603, 192] on div at bounding box center [536, 193] width 794 height 78
click at [559, 201] on icon at bounding box center [535, 191] width 75 height 75
click at [163, 35] on icon "Main Site" at bounding box center [155, 31] width 21 height 21
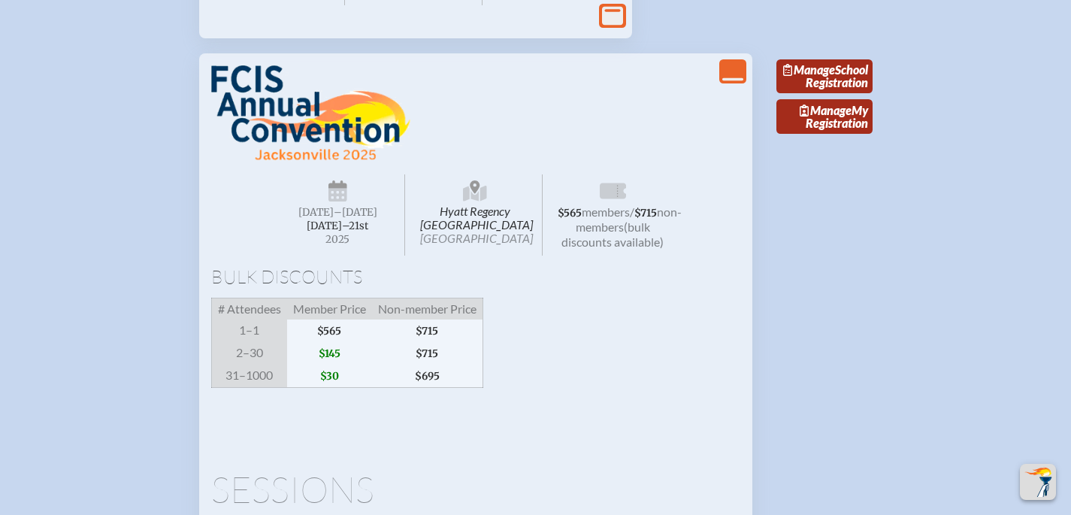
scroll to position [2354, 0]
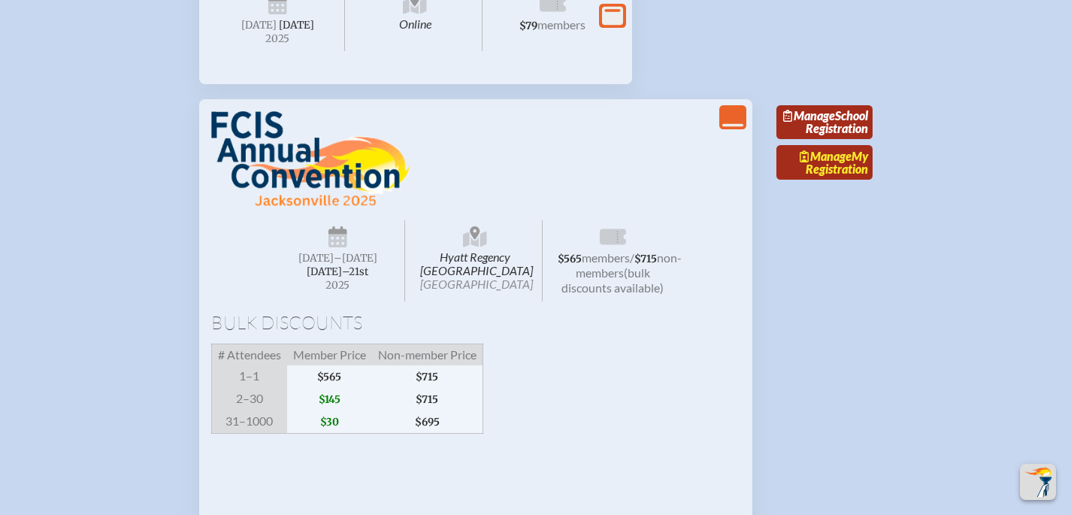
click at [864, 180] on link "Manage My Registration" at bounding box center [824, 162] width 96 height 35
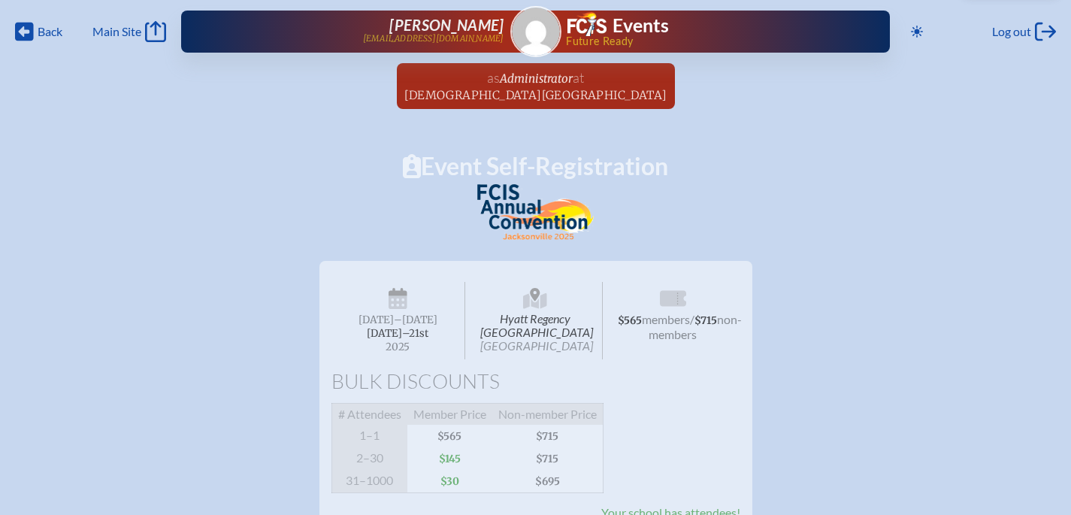
click at [540, 325] on span "Hyatt Regency [GEOGRAPHIC_DATA] [GEOGRAPHIC_DATA]" at bounding box center [535, 320] width 135 height 77
click at [548, 328] on span "Hyatt Regency [GEOGRAPHIC_DATA] [GEOGRAPHIC_DATA]" at bounding box center [535, 320] width 135 height 77
click at [583, 85] on span "at" at bounding box center [578, 77] width 11 height 17
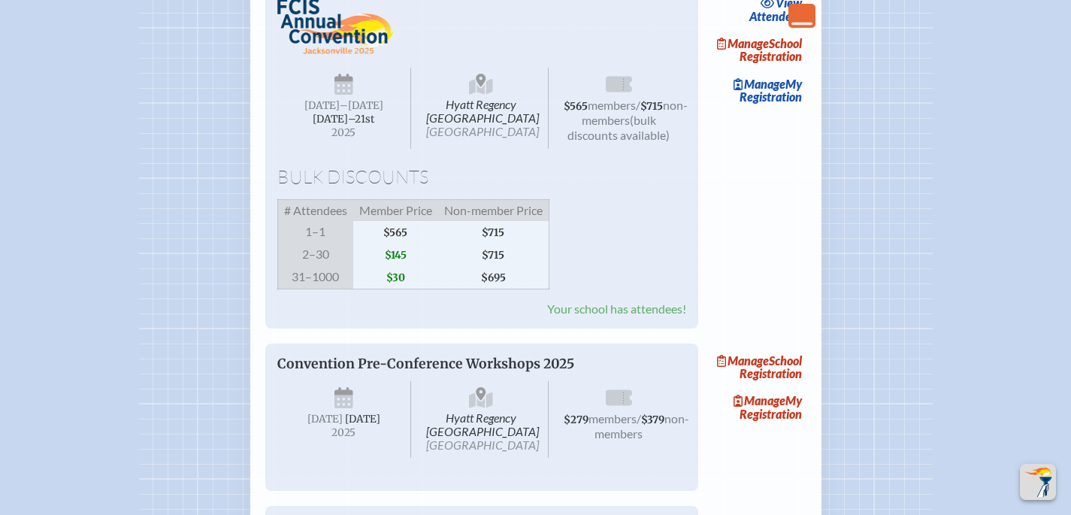
scroll to position [2164, 0]
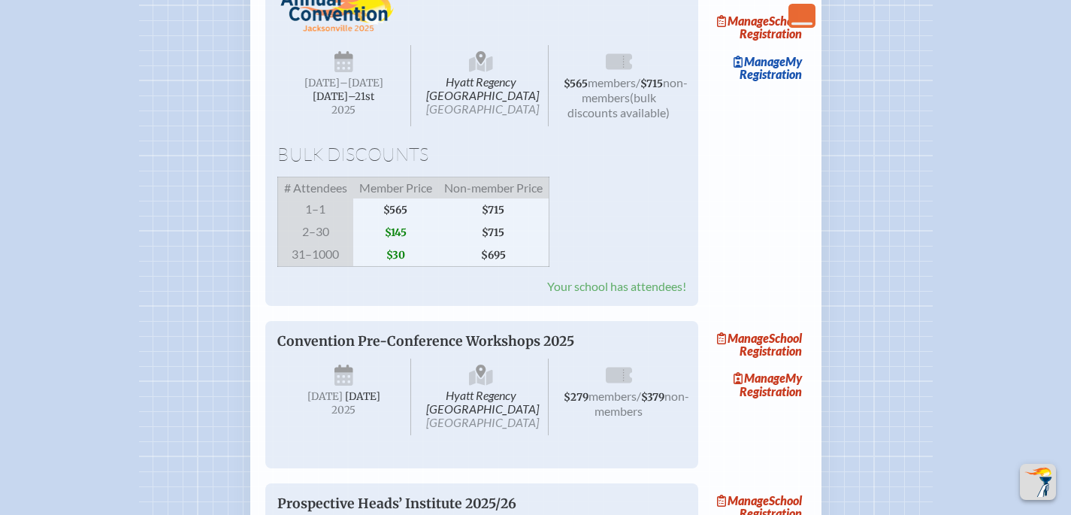
click at [487, 126] on span "Hyatt Regency [GEOGRAPHIC_DATA] [GEOGRAPHIC_DATA]" at bounding box center [481, 85] width 135 height 81
click at [785, 85] on link "Manage My Registration" at bounding box center [758, 67] width 96 height 35
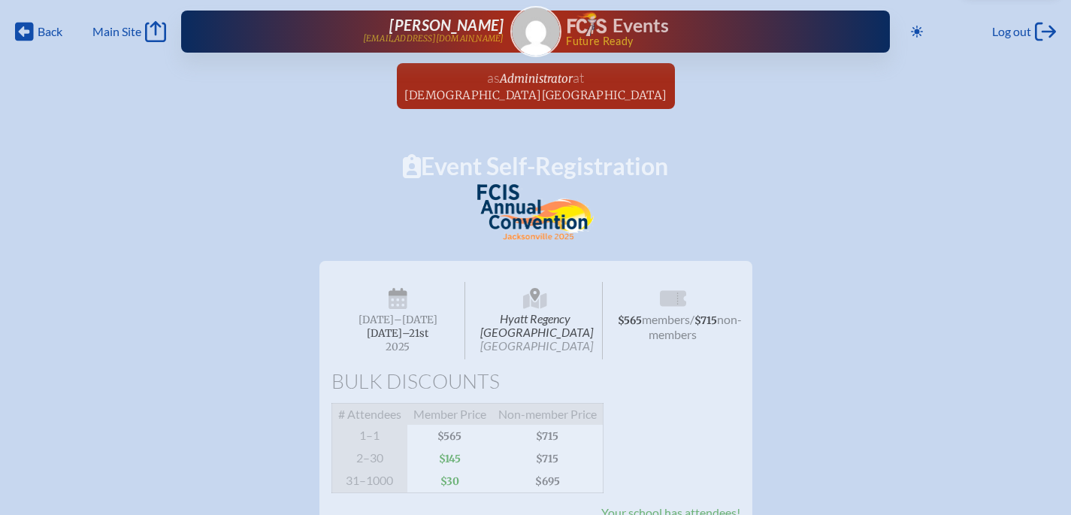
click at [636, 24] on h1 "Events" at bounding box center [640, 26] width 56 height 19
